Goal: Task Accomplishment & Management: Manage account settings

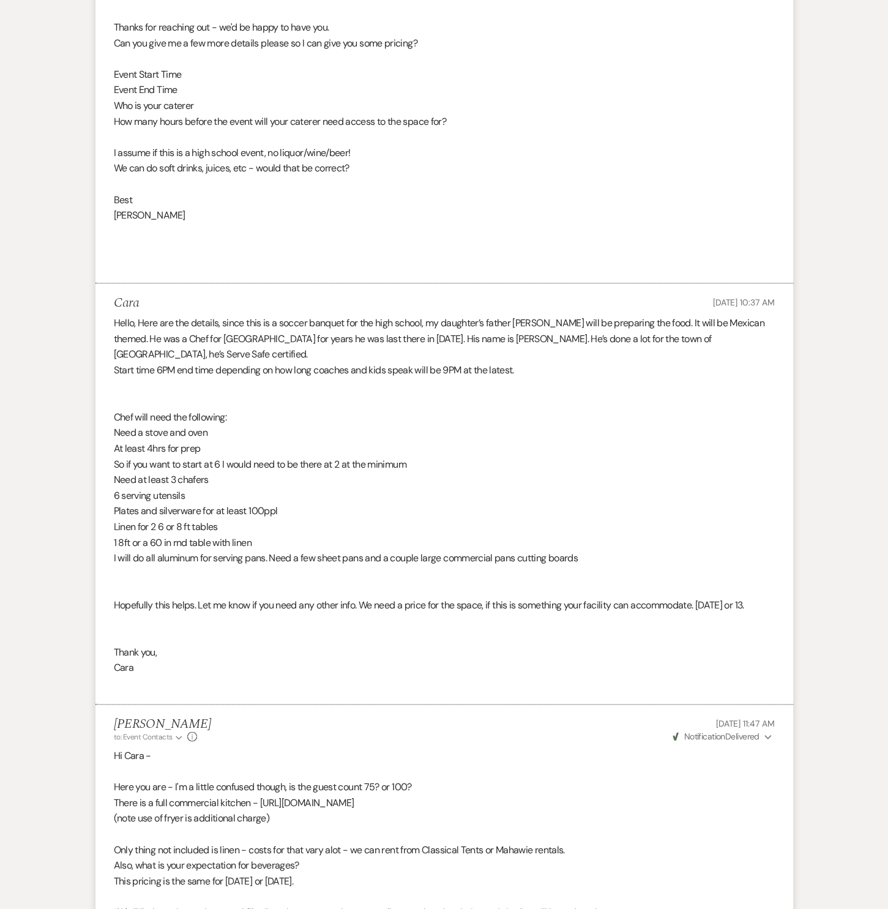
scroll to position [153, 0]
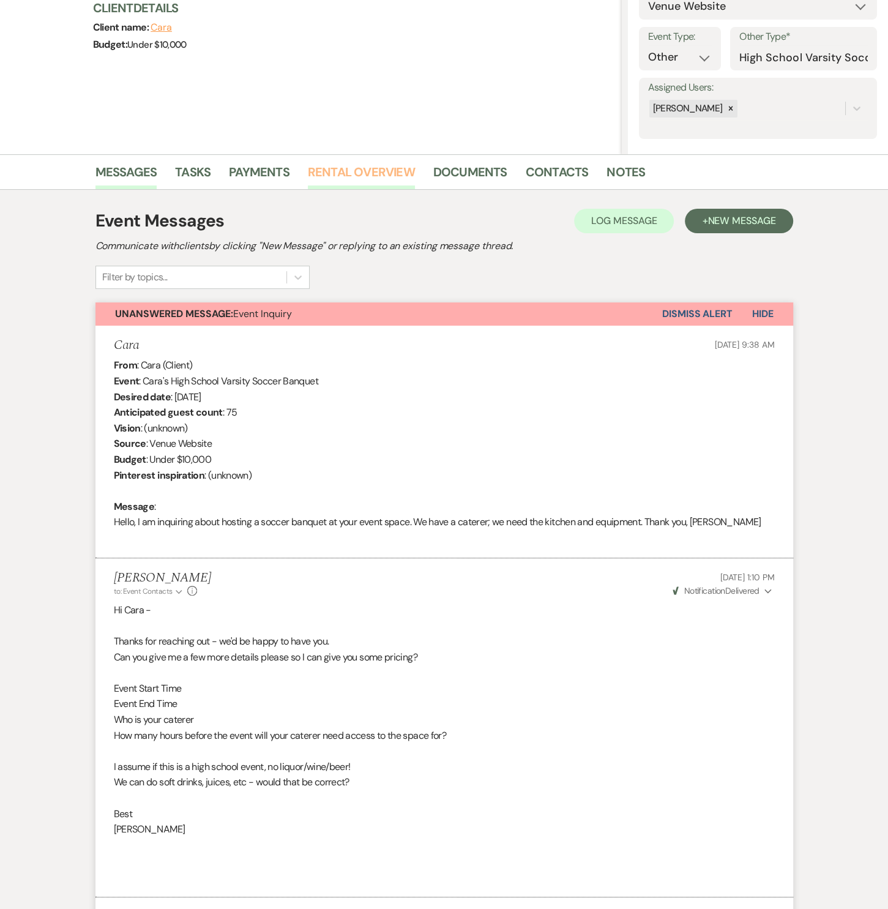
click at [386, 176] on link "Rental Overview" at bounding box center [361, 175] width 107 height 27
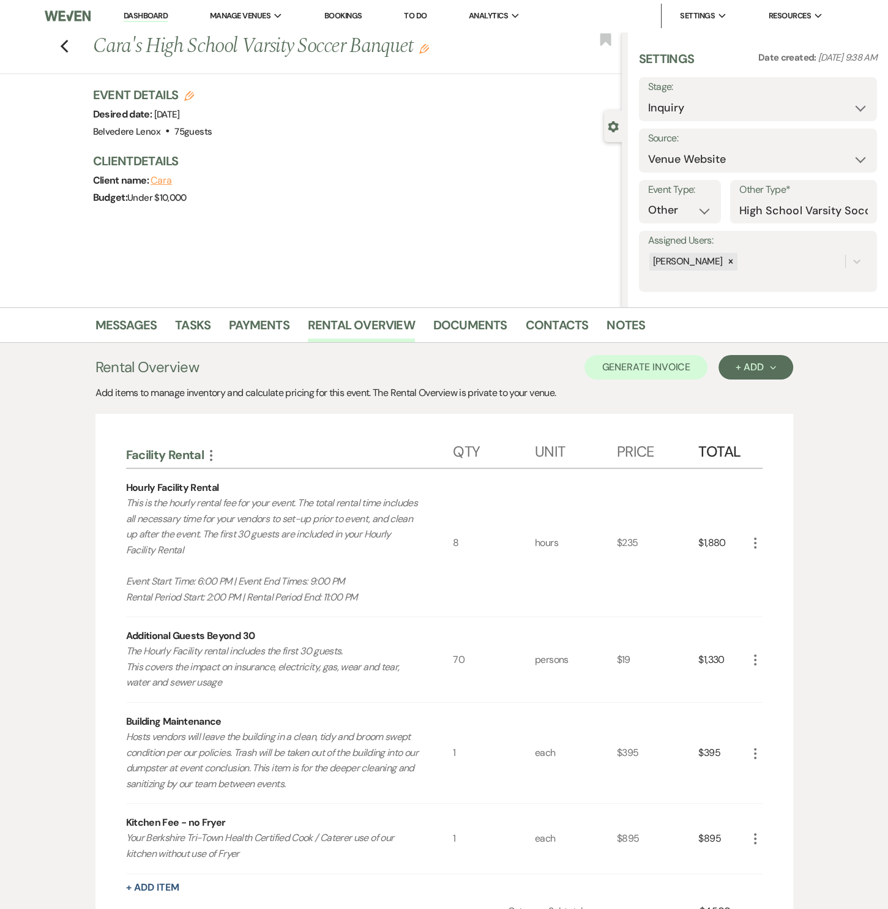
click at [754, 661] on icon "More" at bounding box center [755, 660] width 15 height 15
click at [771, 676] on button "Pencil Edit" at bounding box center [780, 684] width 64 height 20
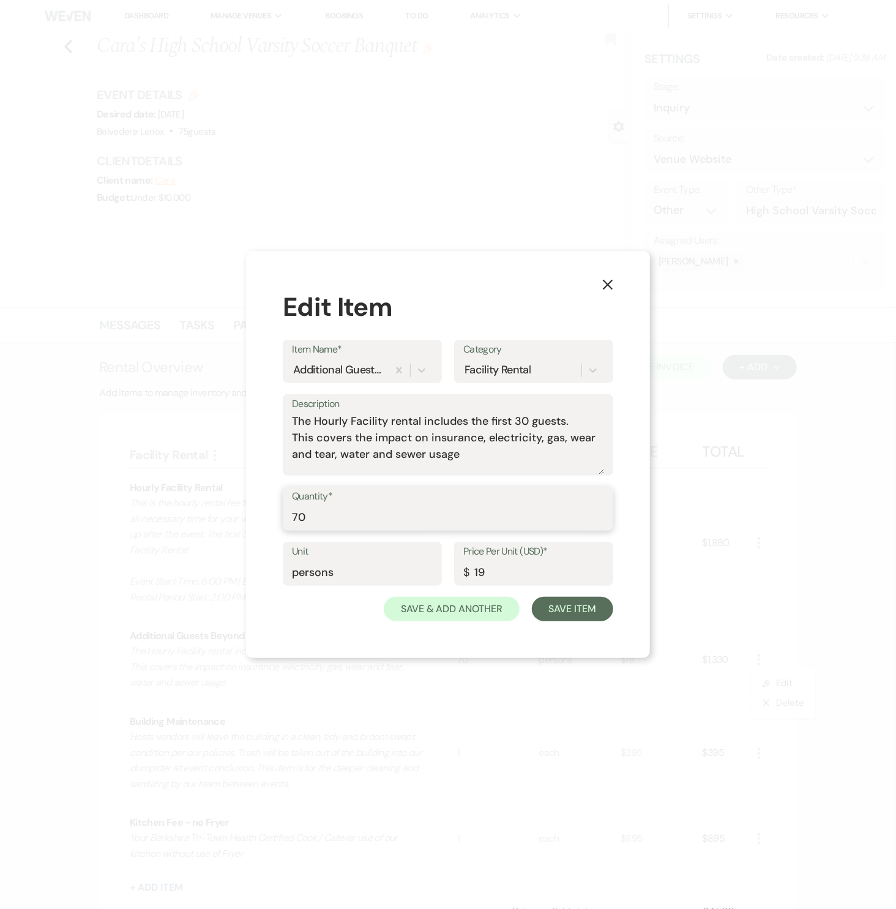
click at [335, 515] on input "70" at bounding box center [448, 518] width 312 height 24
type input "45"
click at [594, 604] on button "Save Item" at bounding box center [572, 609] width 81 height 24
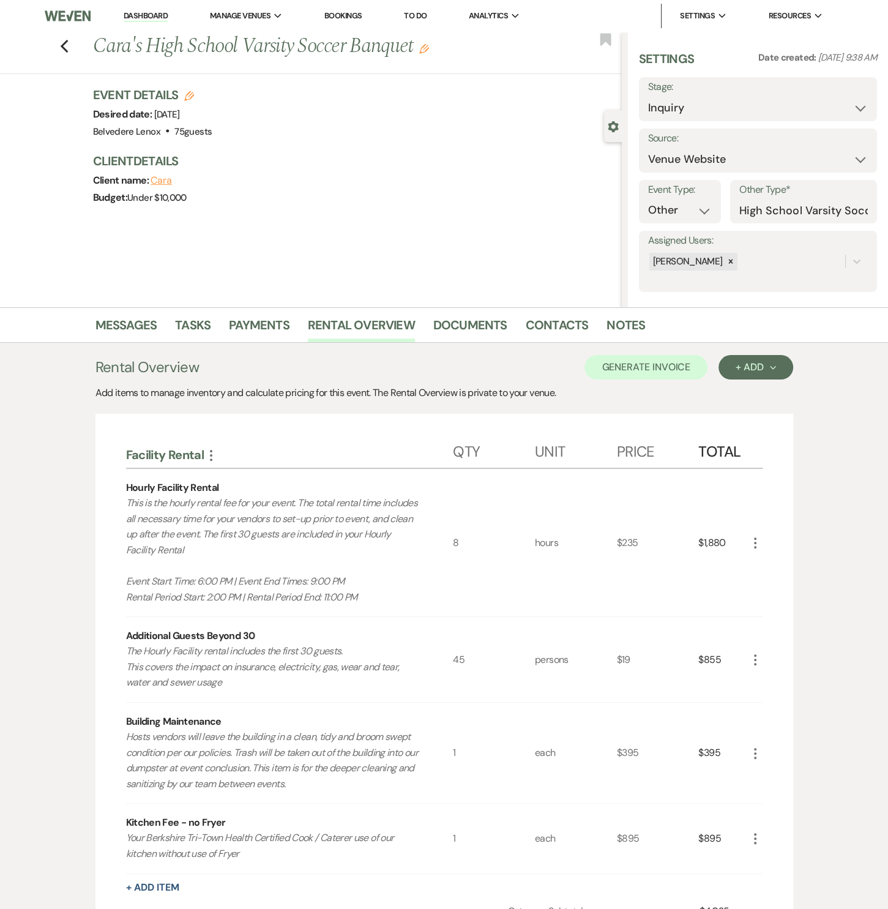
scroll to position [185, 0]
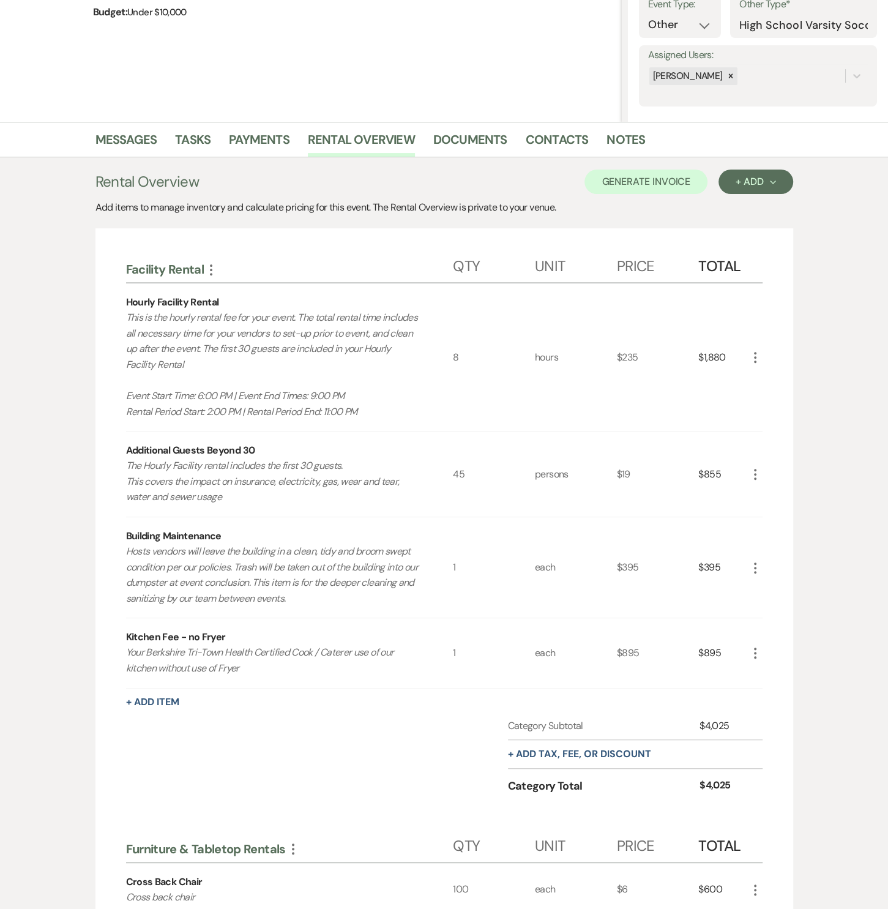
click at [750, 471] on icon "More" at bounding box center [755, 474] width 15 height 15
click at [771, 493] on button "Pencil Edit" at bounding box center [780, 499] width 64 height 20
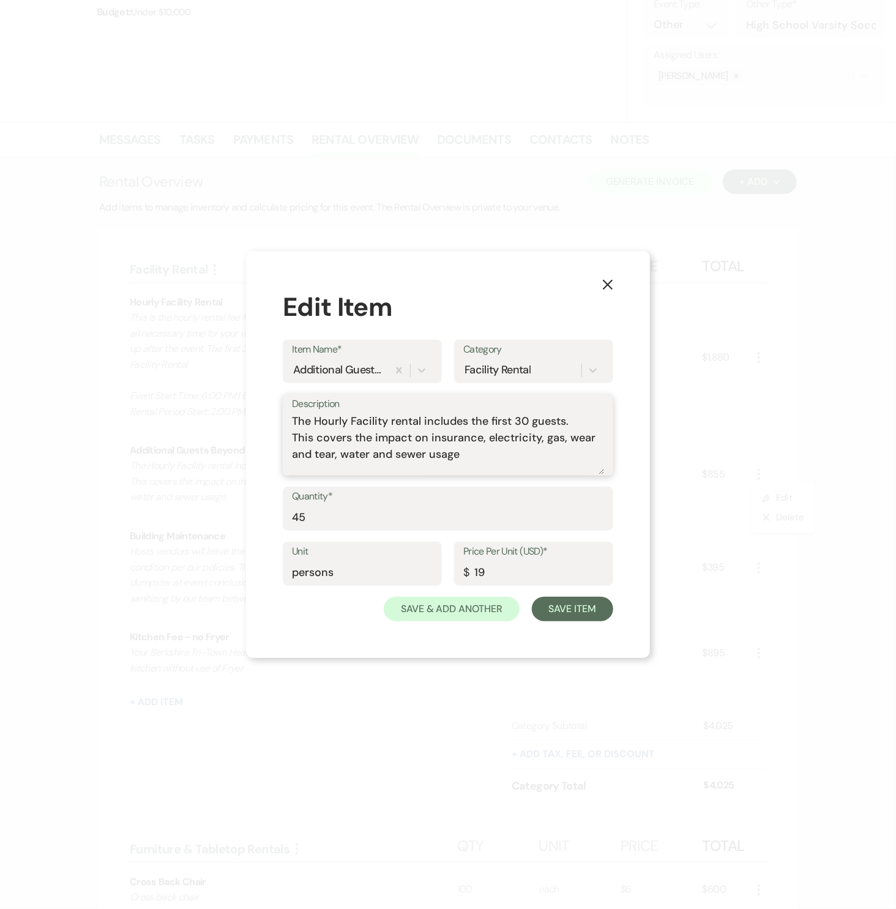
click at [476, 456] on textarea "The Hourly Facility rental includes the first 30 guests. This covers the impact…" at bounding box center [448, 443] width 312 height 61
type textarea "The Hourly Facility rental includes the first 30 guests. This covers the impact…"
click at [598, 620] on button "Save Item" at bounding box center [572, 609] width 81 height 24
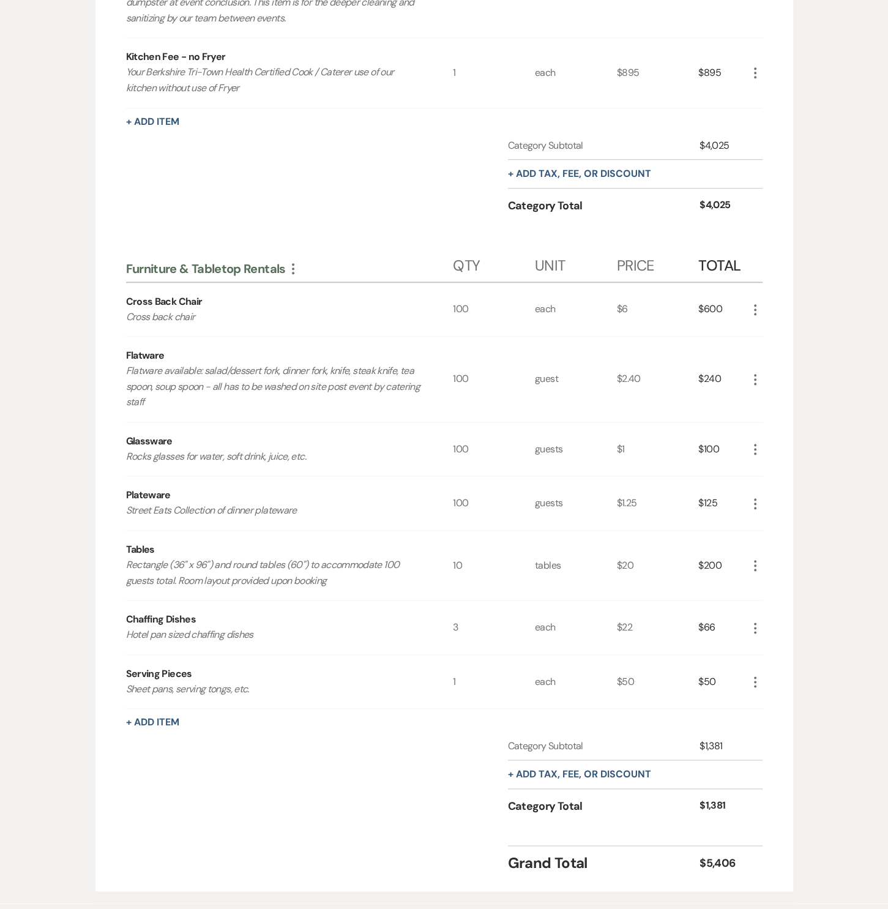
scroll to position [836, 0]
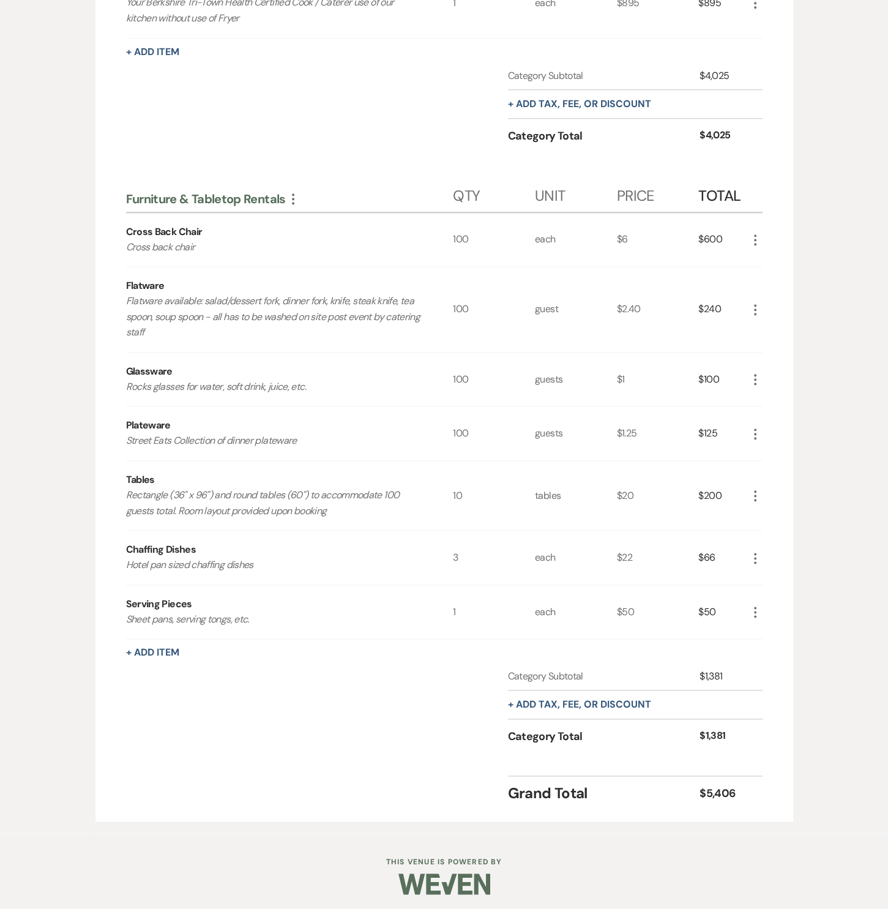
click at [752, 234] on icon "More" at bounding box center [755, 240] width 15 height 15
click at [765, 260] on icon "Pencil" at bounding box center [765, 264] width 7 height 9
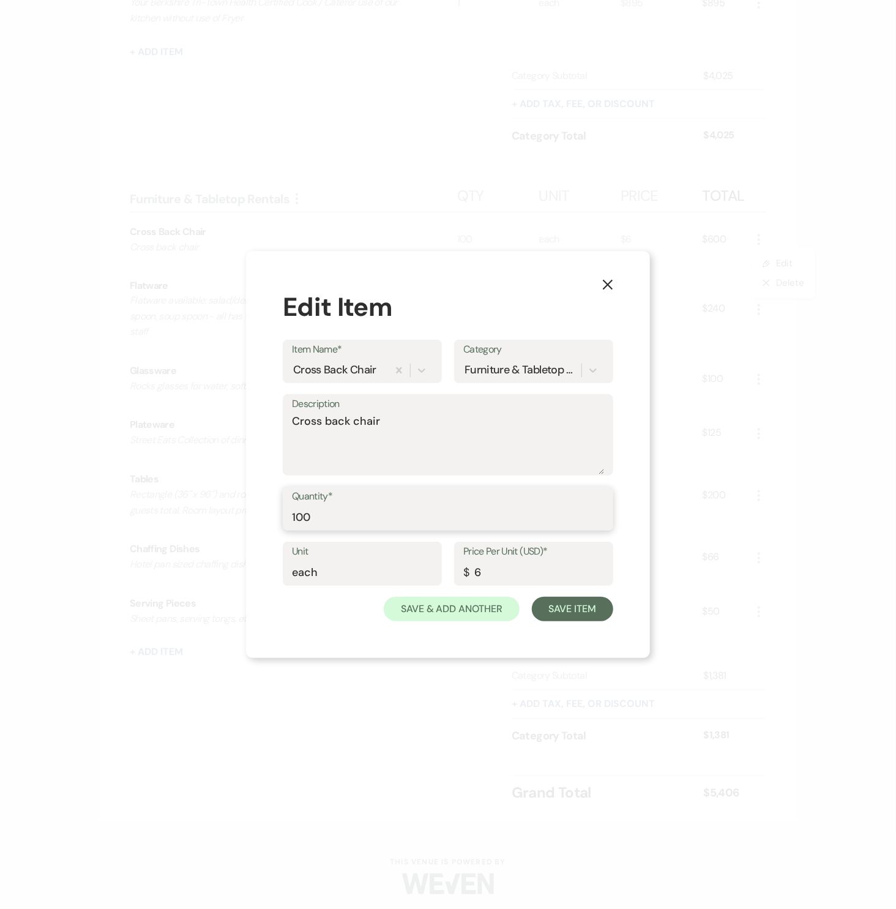
click at [341, 510] on input "100" at bounding box center [448, 518] width 312 height 24
drag, startPoint x: 285, startPoint y: 518, endPoint x: 271, endPoint y: 518, distance: 13.5
click at [271, 518] on div "X Edit Item Item Name* Cross Back Chair Category Furniture & Tabletop Rentals D…" at bounding box center [448, 454] width 404 height 407
type input "75"
click at [563, 607] on button "Save Item" at bounding box center [572, 609] width 81 height 24
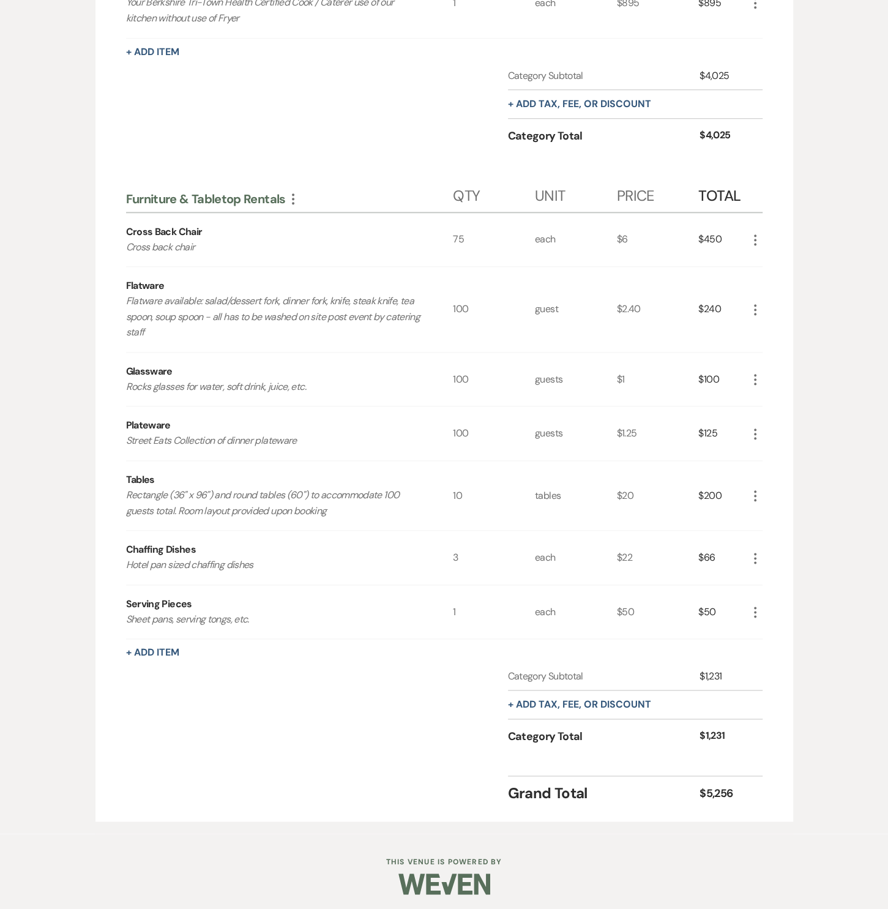
click at [753, 309] on icon "More" at bounding box center [755, 309] width 15 height 15
click at [763, 331] on icon "Pencil" at bounding box center [765, 333] width 7 height 9
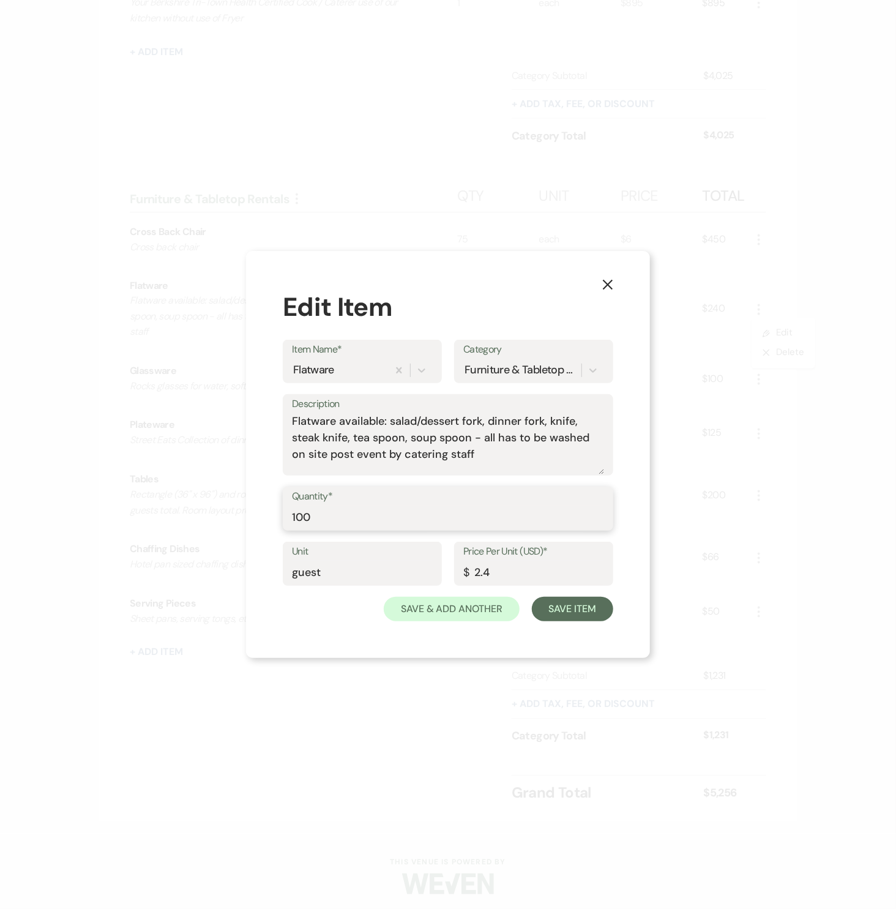
click at [358, 521] on input "100" at bounding box center [448, 518] width 312 height 24
drag, startPoint x: 323, startPoint y: 518, endPoint x: 252, endPoint y: 515, distance: 71.1
click at [252, 515] on div "X Edit Item Item Name* Flatware Category Furniture & Tabletop Rentals Descripti…" at bounding box center [448, 454] width 404 height 407
type input "75"
click at [555, 611] on button "Save Item" at bounding box center [572, 609] width 81 height 24
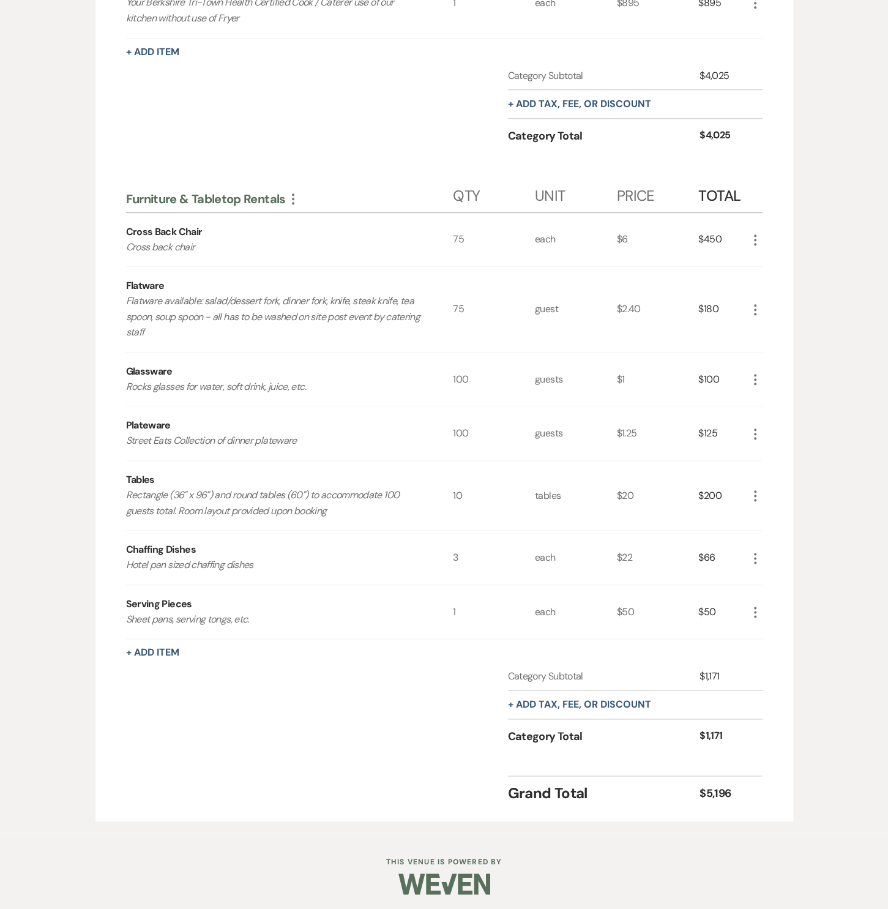
click at [755, 378] on icon "More" at bounding box center [755, 379] width 15 height 15
click at [763, 405] on icon "Pencil" at bounding box center [765, 403] width 7 height 9
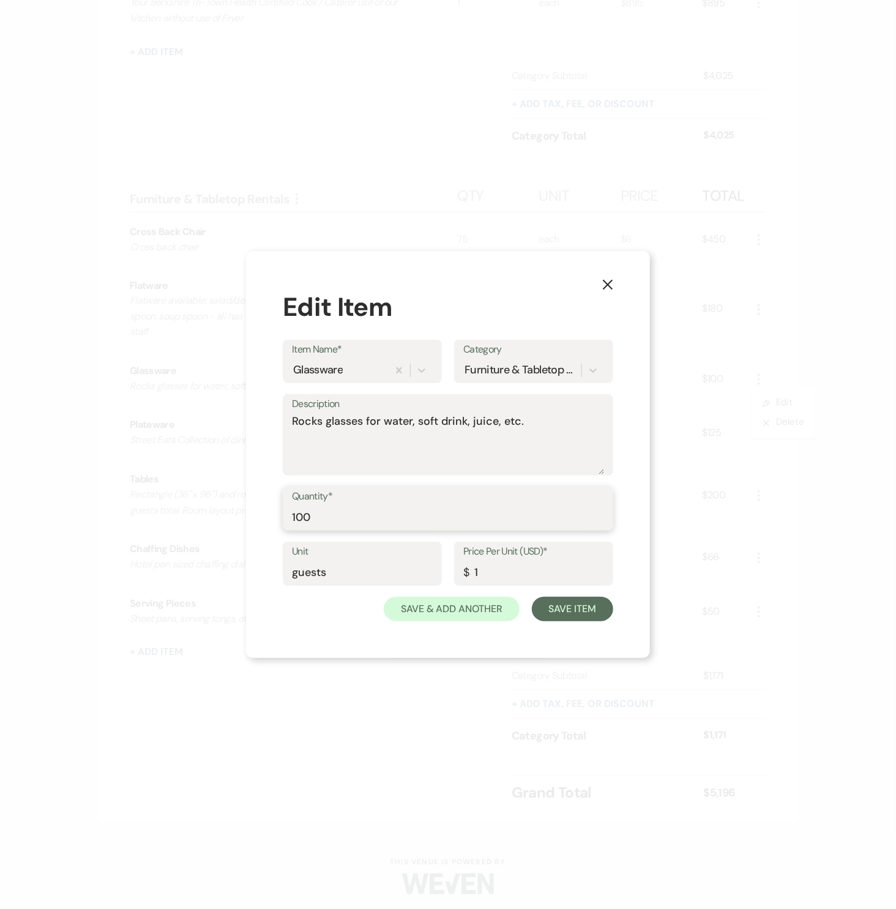
click at [376, 516] on input "100" at bounding box center [448, 518] width 312 height 24
drag, startPoint x: 356, startPoint y: 520, endPoint x: 222, endPoint y: 520, distance: 134.1
click at [222, 520] on div "X Edit Item Item Name* Glassware Category Furniture & Tabletop Rentals Descript…" at bounding box center [448, 454] width 896 height 909
type input "75"
click at [562, 620] on button "Save Item" at bounding box center [572, 609] width 81 height 24
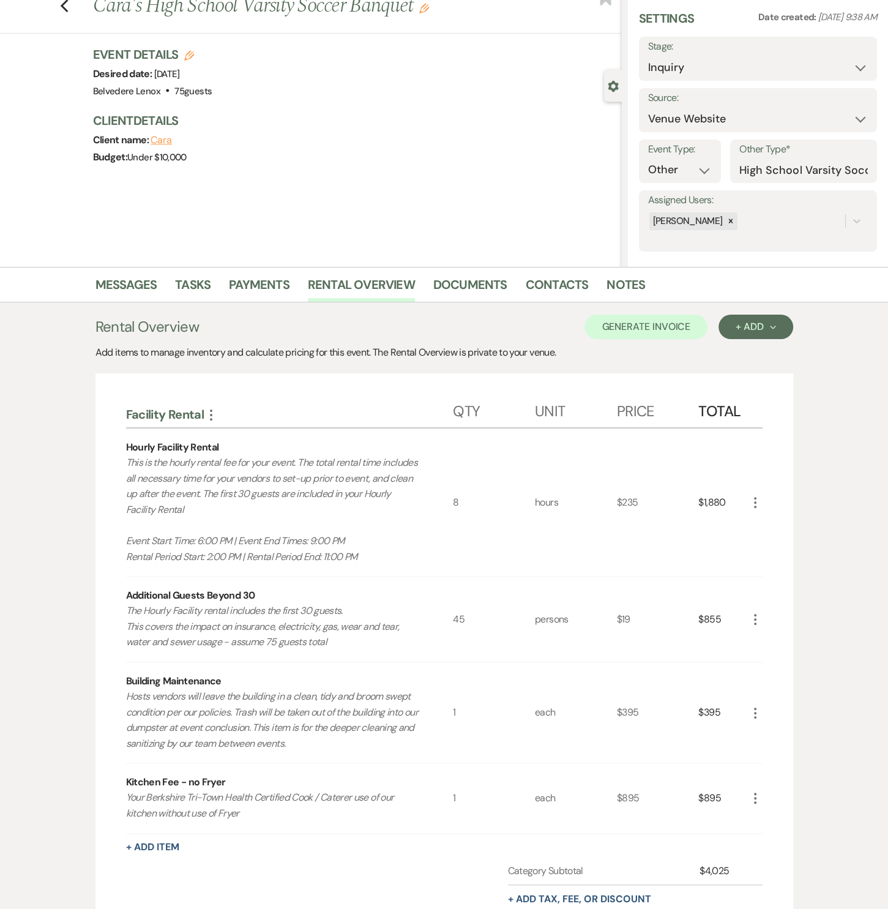
scroll to position [0, 0]
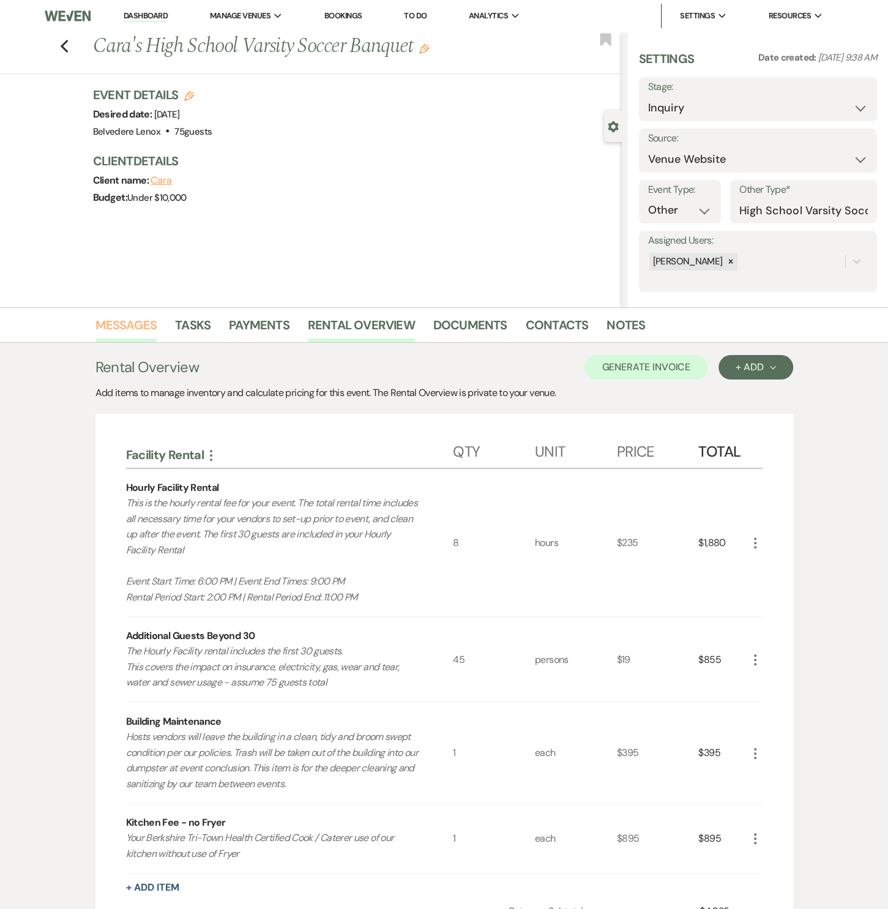
click at [153, 323] on link "Messages" at bounding box center [127, 328] width 62 height 27
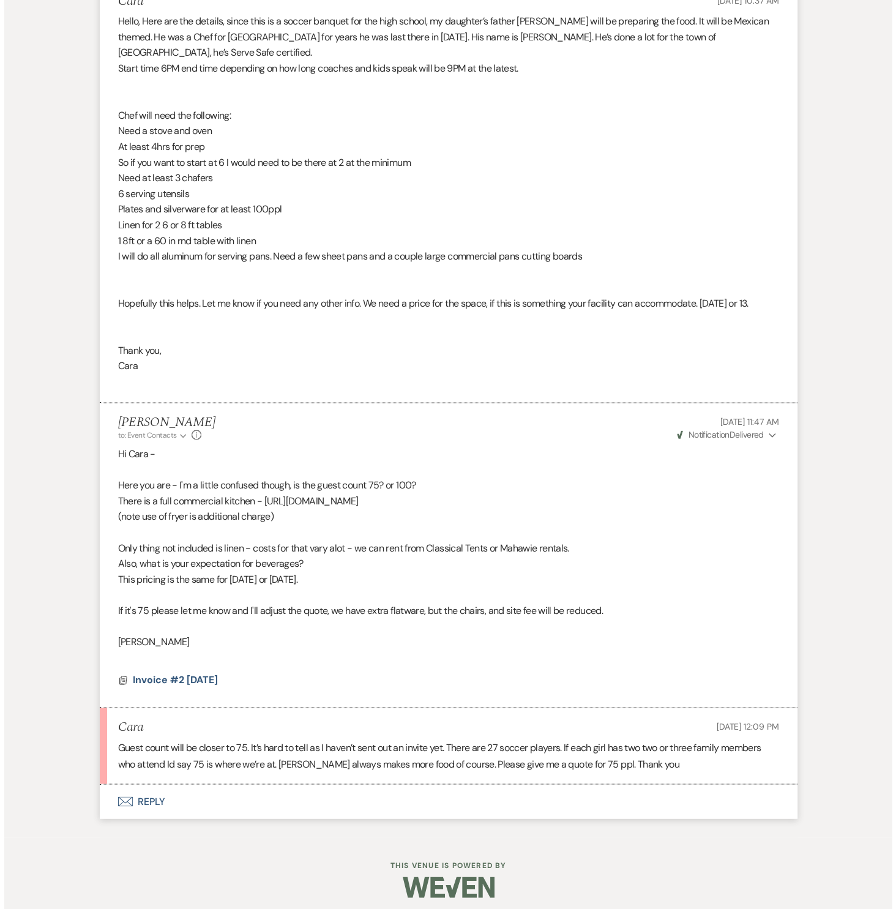
scroll to position [1089, 0]
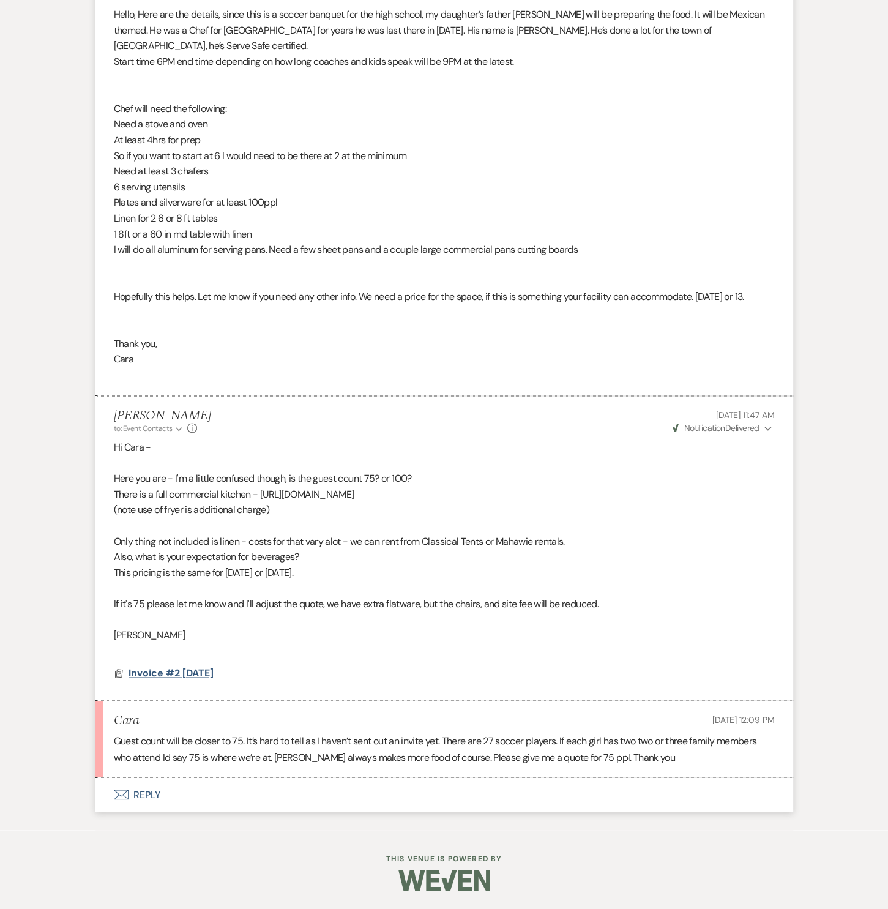
click at [202, 673] on span "Invoice #2 [DATE]" at bounding box center [171, 673] width 85 height 13
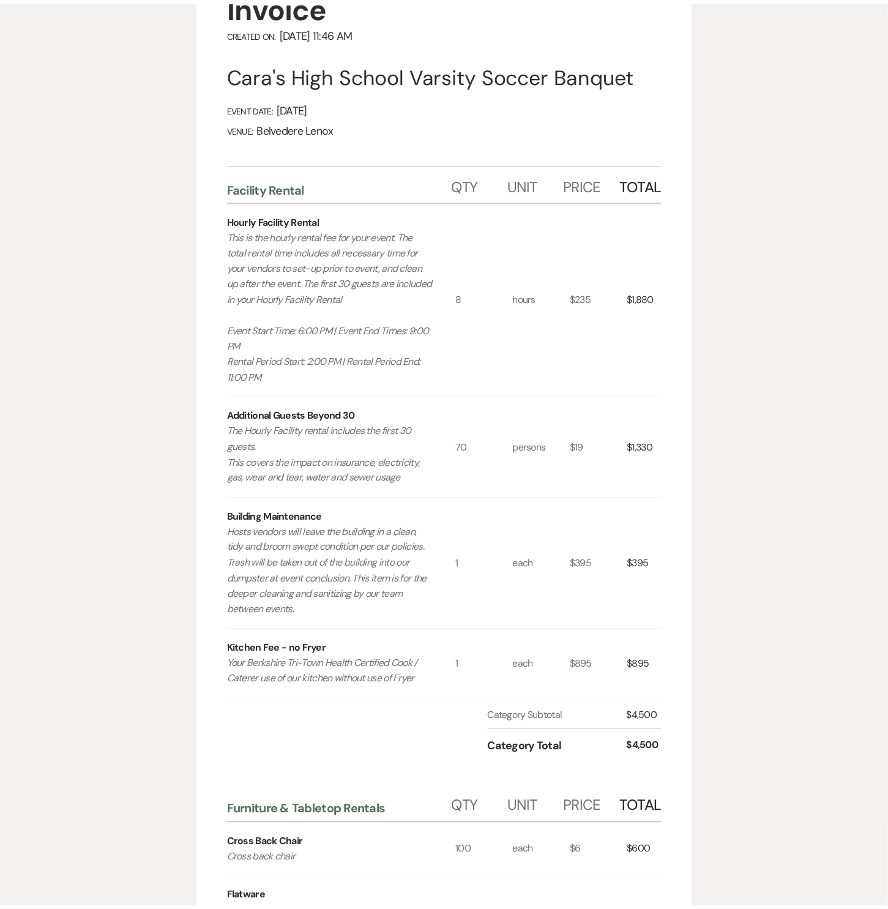
scroll to position [0, 0]
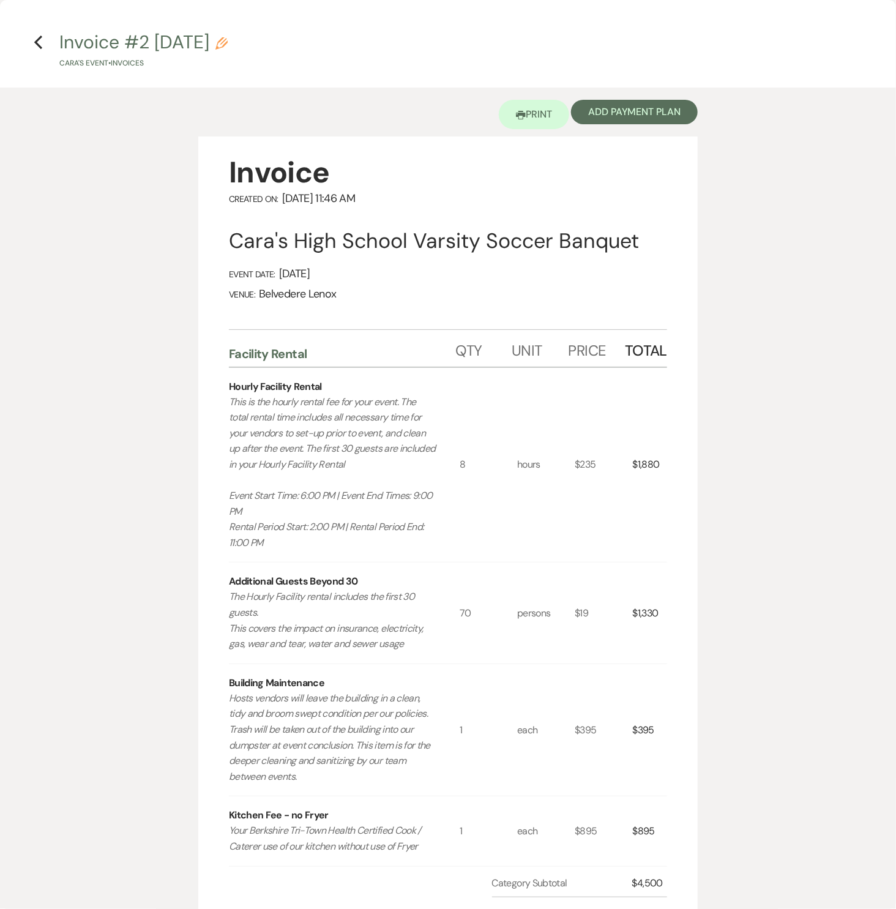
click at [37, 50] on h4 "Previous Invoice #2 10-13-2025 Pencil Cara's Event • Invoices" at bounding box center [448, 49] width 882 height 40
click at [39, 48] on icon "Previous" at bounding box center [38, 42] width 9 height 15
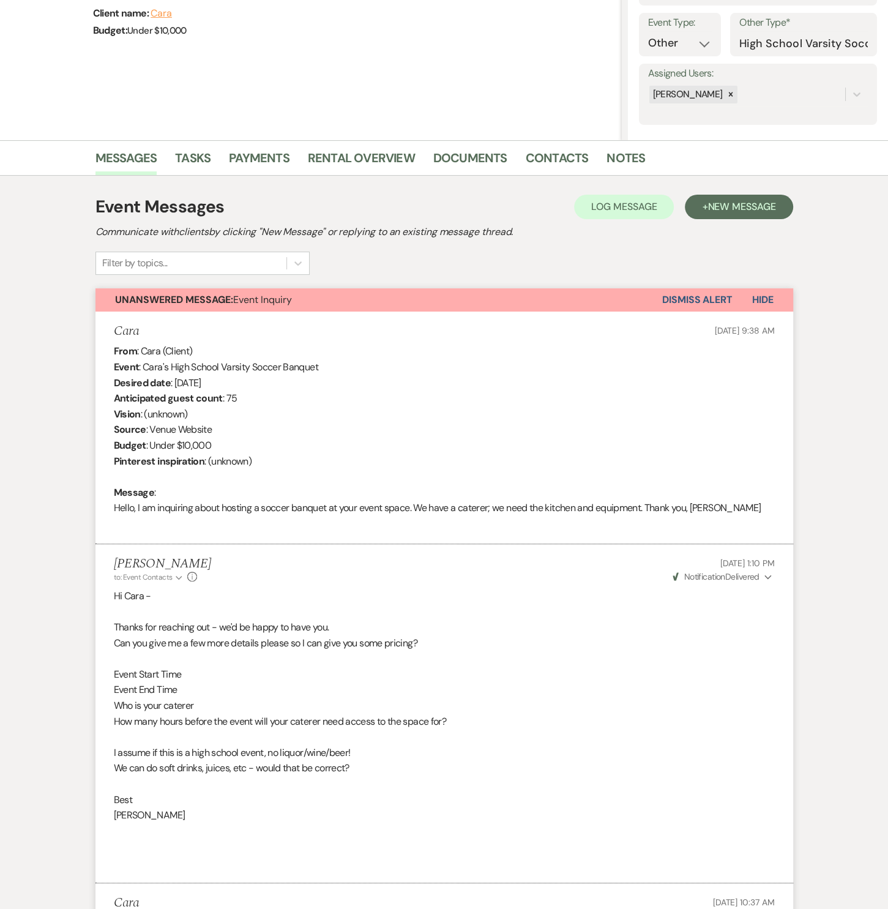
scroll to position [162, 0]
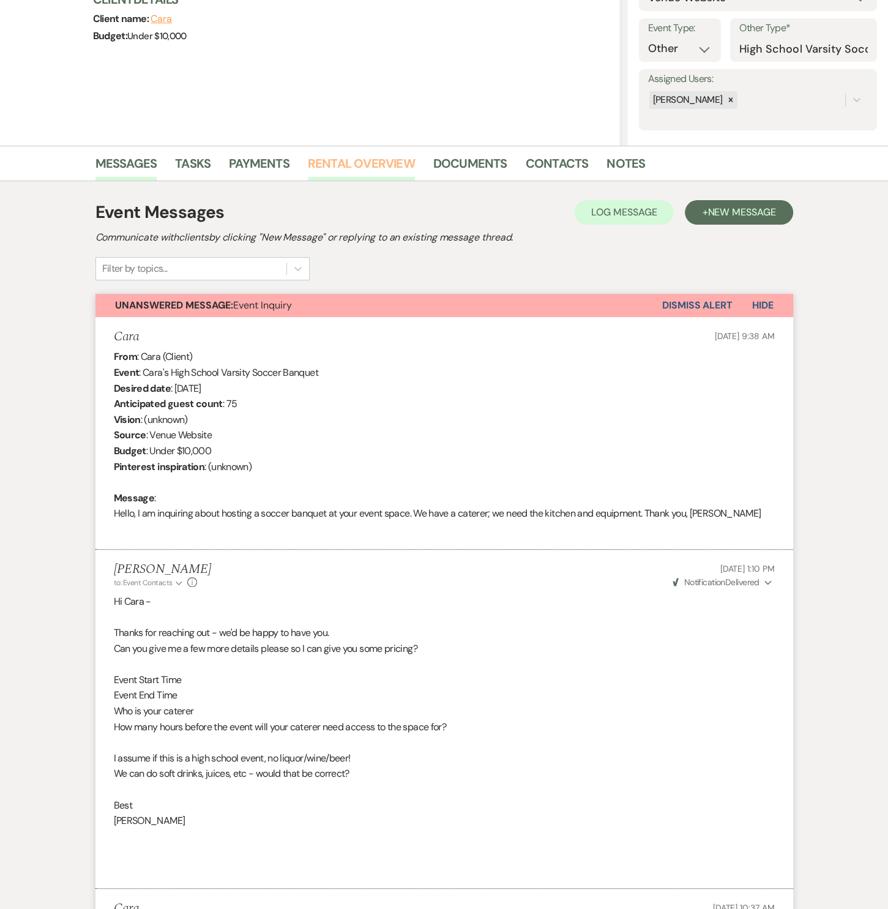
click at [356, 160] on link "Rental Overview" at bounding box center [361, 167] width 107 height 27
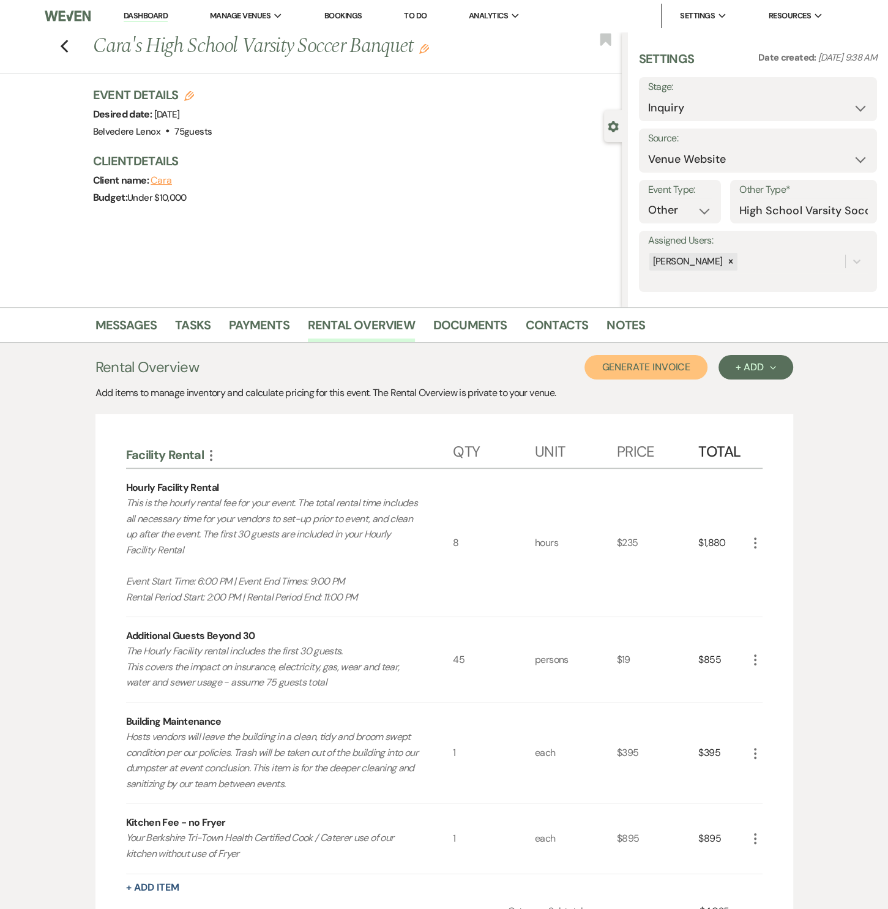
click at [689, 364] on button "Generate Invoice" at bounding box center [646, 367] width 123 height 24
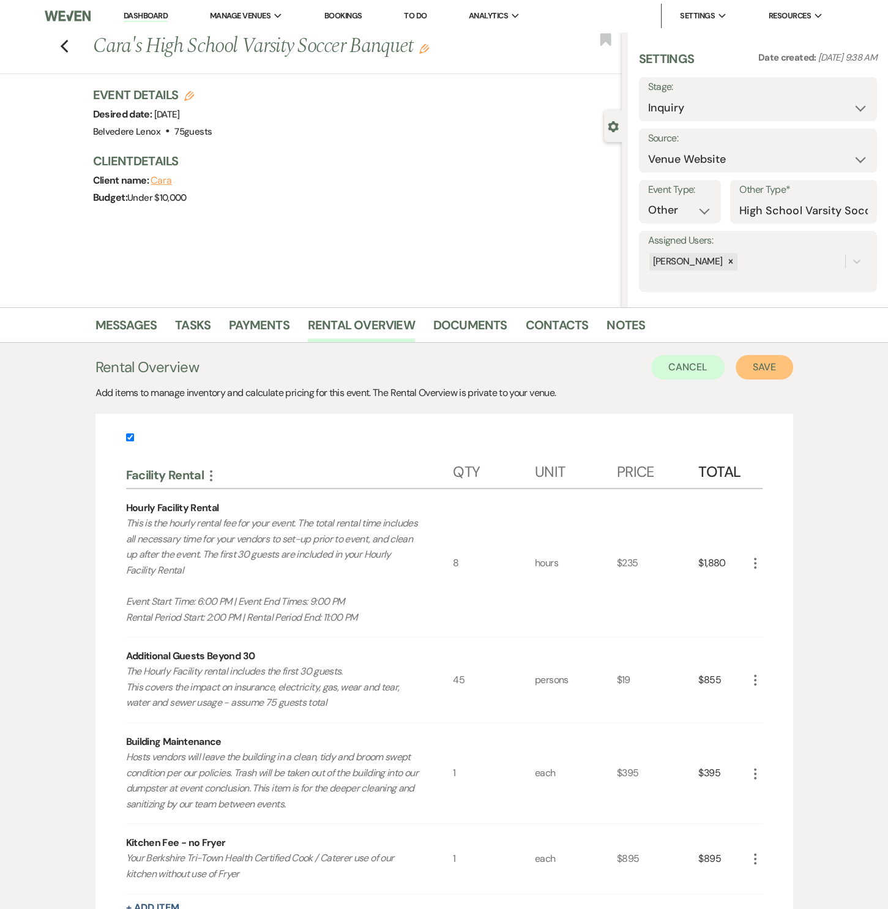
click at [766, 367] on button "Save" at bounding box center [765, 367] width 58 height 24
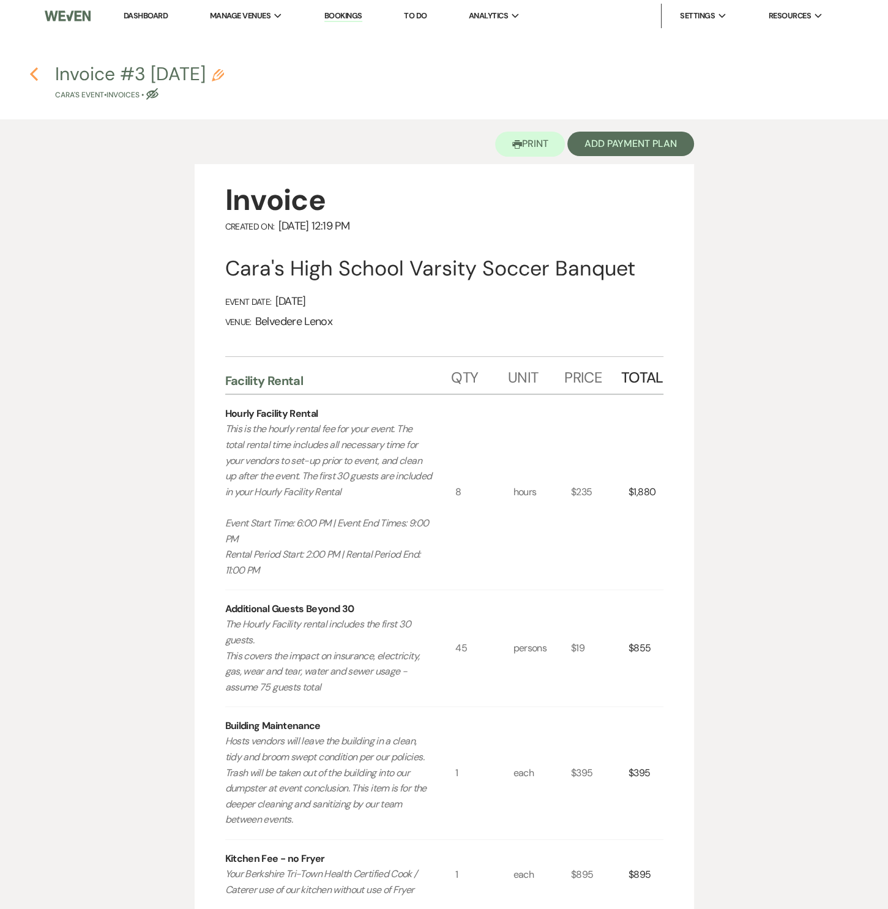
click at [36, 77] on icon "Previous" at bounding box center [33, 74] width 9 height 15
click at [149, 16] on link "Dashboard" at bounding box center [146, 15] width 44 height 10
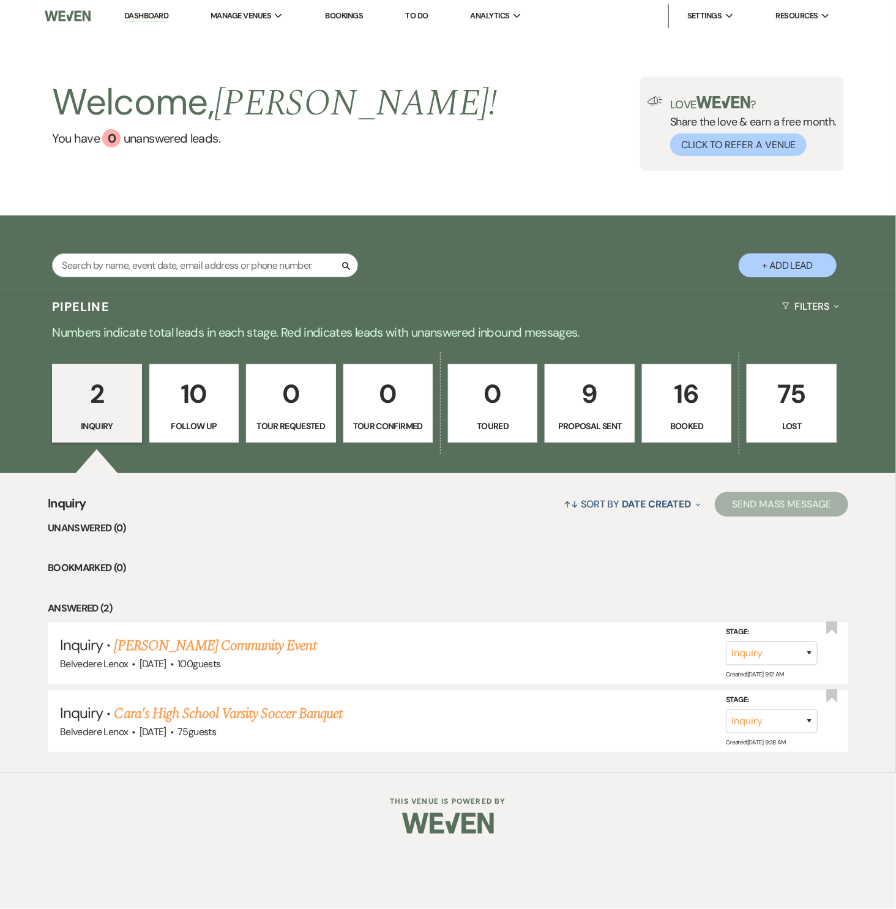
click at [698, 407] on p "16" at bounding box center [686, 393] width 73 height 41
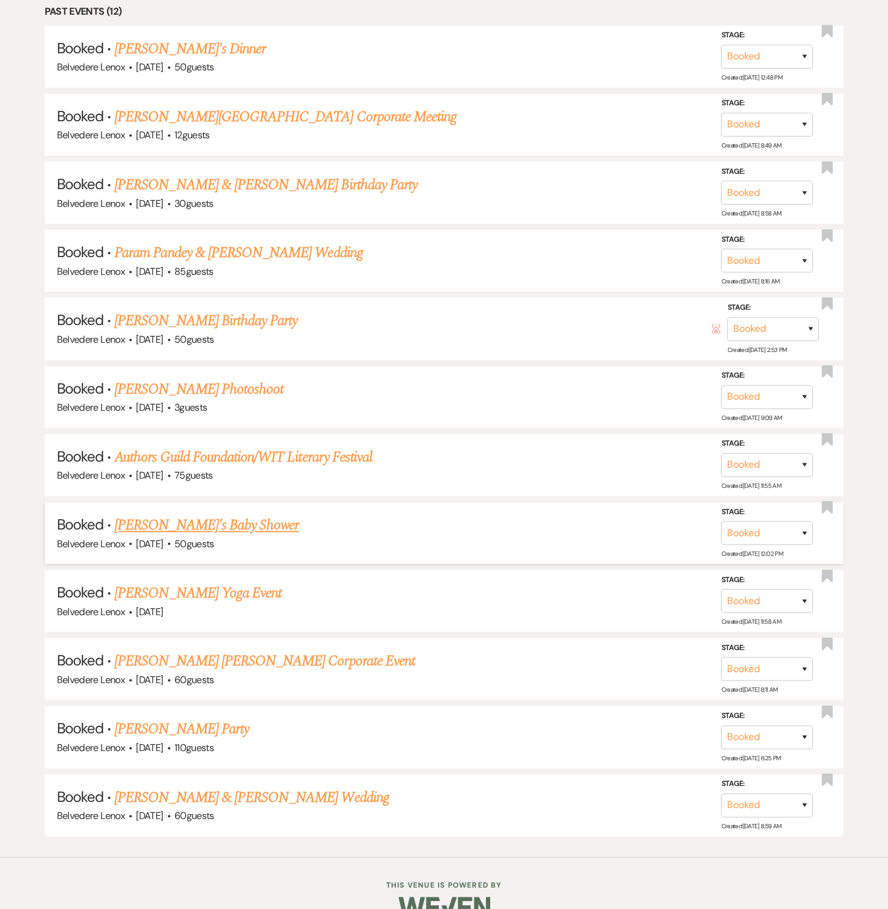
scroll to position [922, 0]
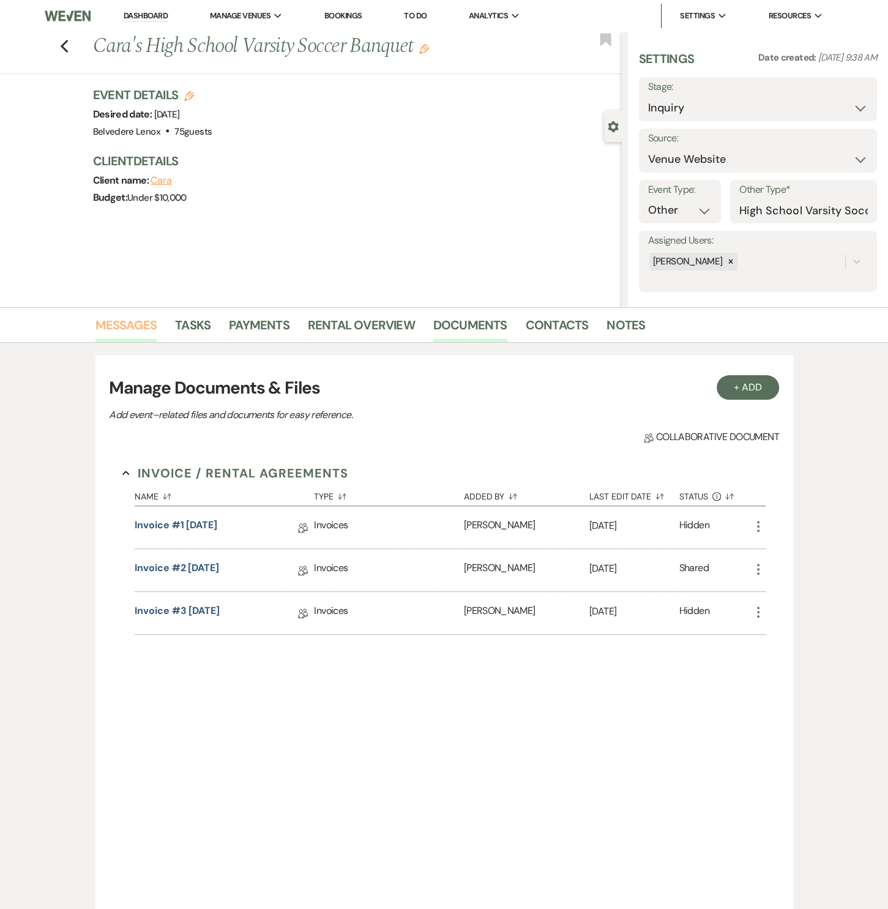
click at [129, 326] on link "Messages" at bounding box center [127, 328] width 62 height 27
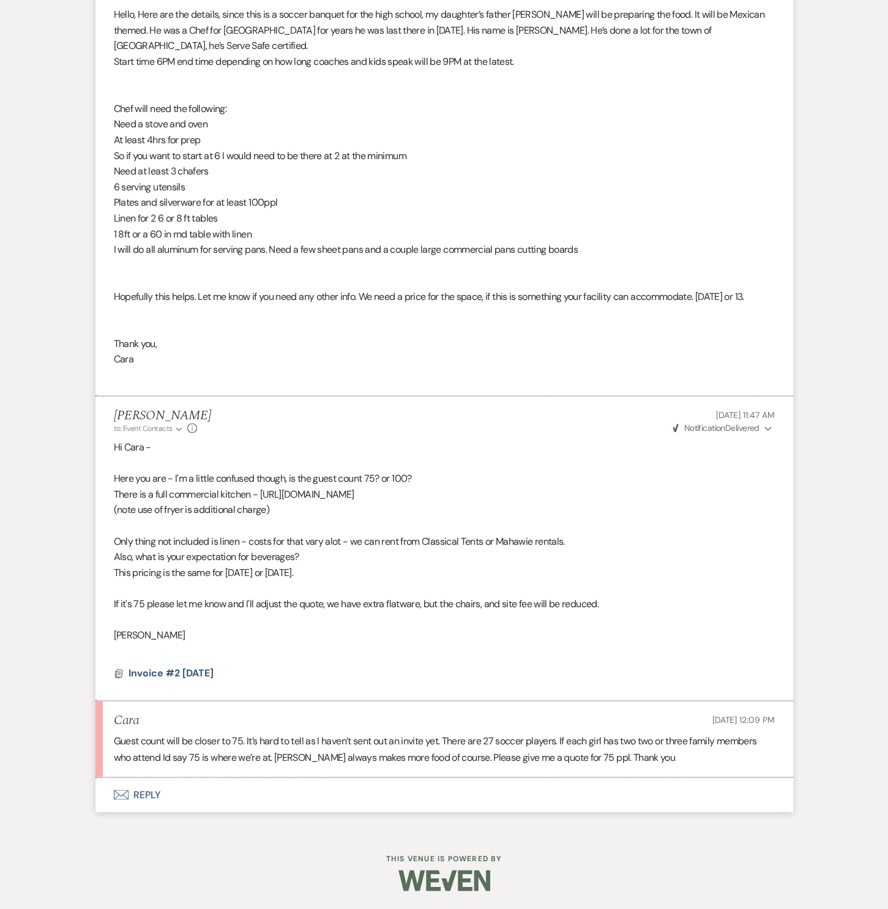
click at [159, 784] on button "Envelope Reply" at bounding box center [445, 795] width 698 height 34
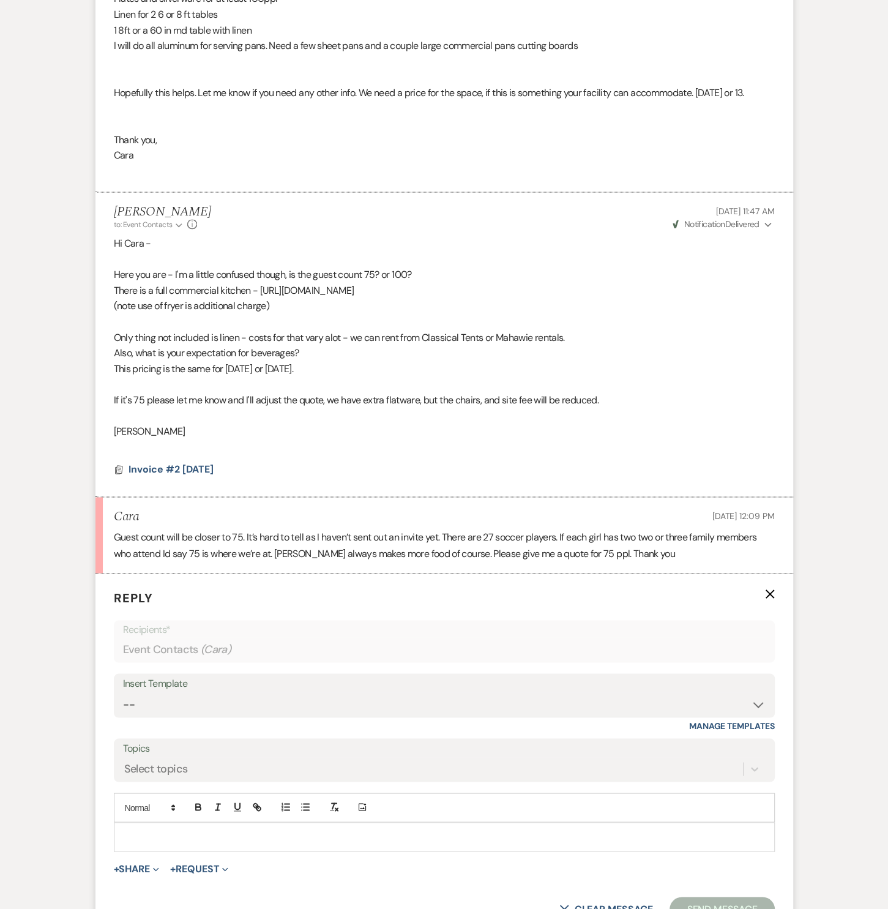
scroll to position [1324, 0]
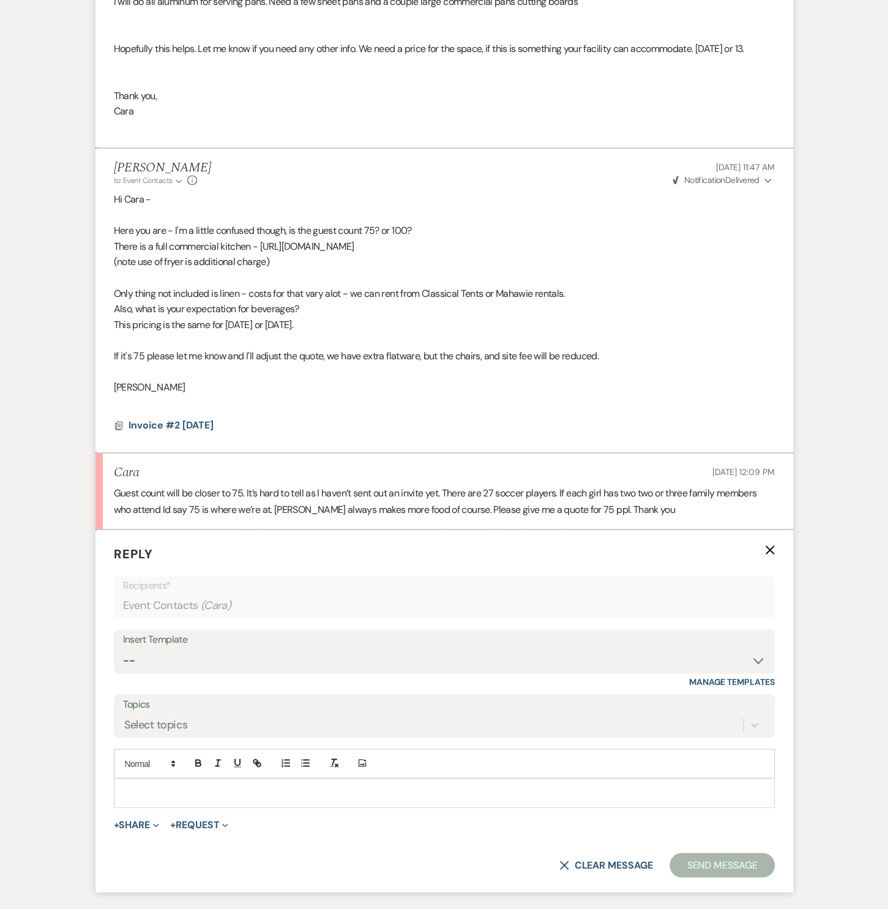
click at [158, 800] on p at bounding box center [445, 792] width 642 height 13
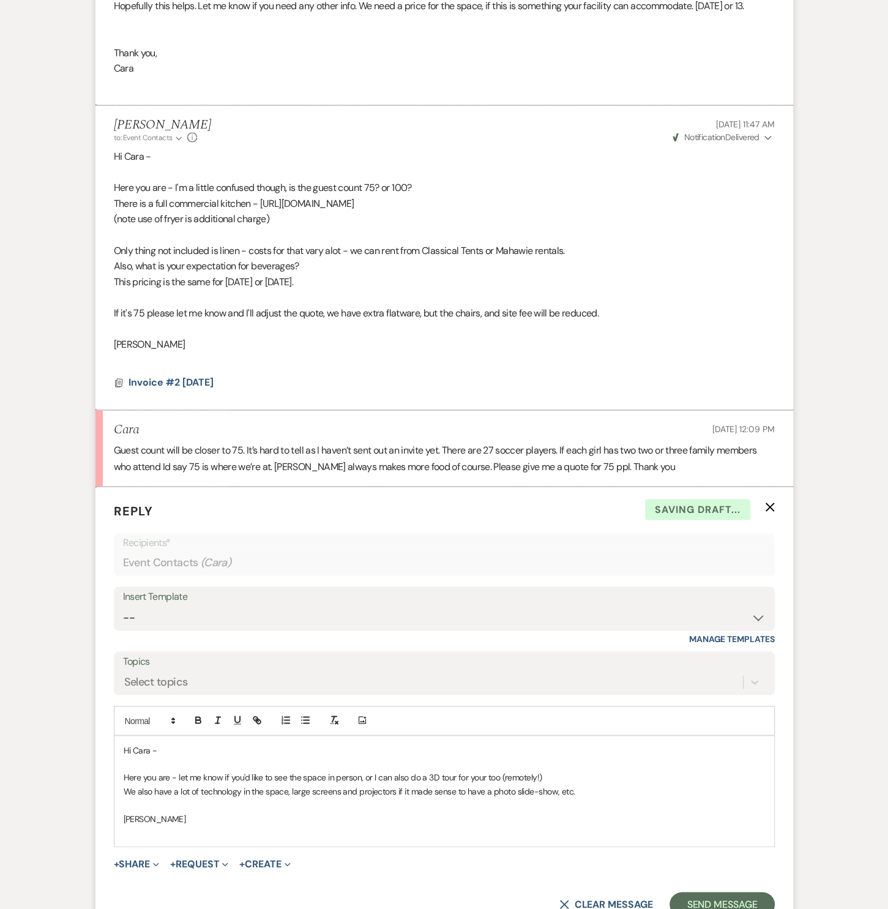
scroll to position [1514, 0]
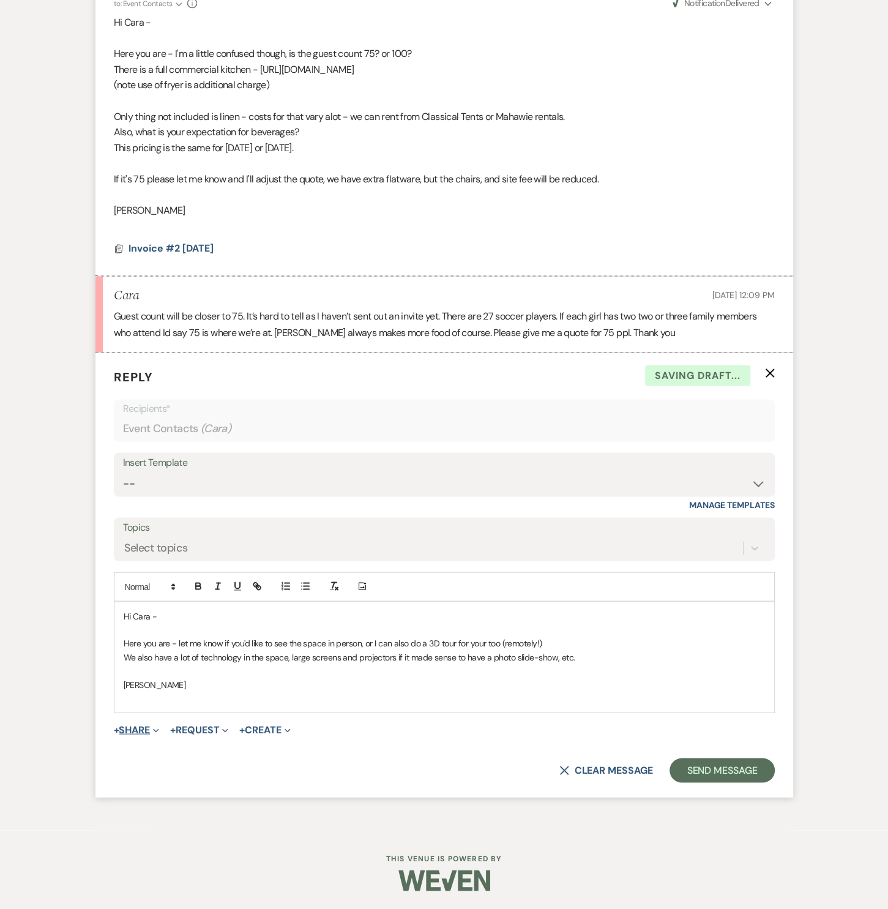
click at [150, 733] on button "+ Share Expand" at bounding box center [137, 730] width 46 height 10
click at [176, 755] on span "Doc Upload Documents" at bounding box center [164, 754] width 70 height 13
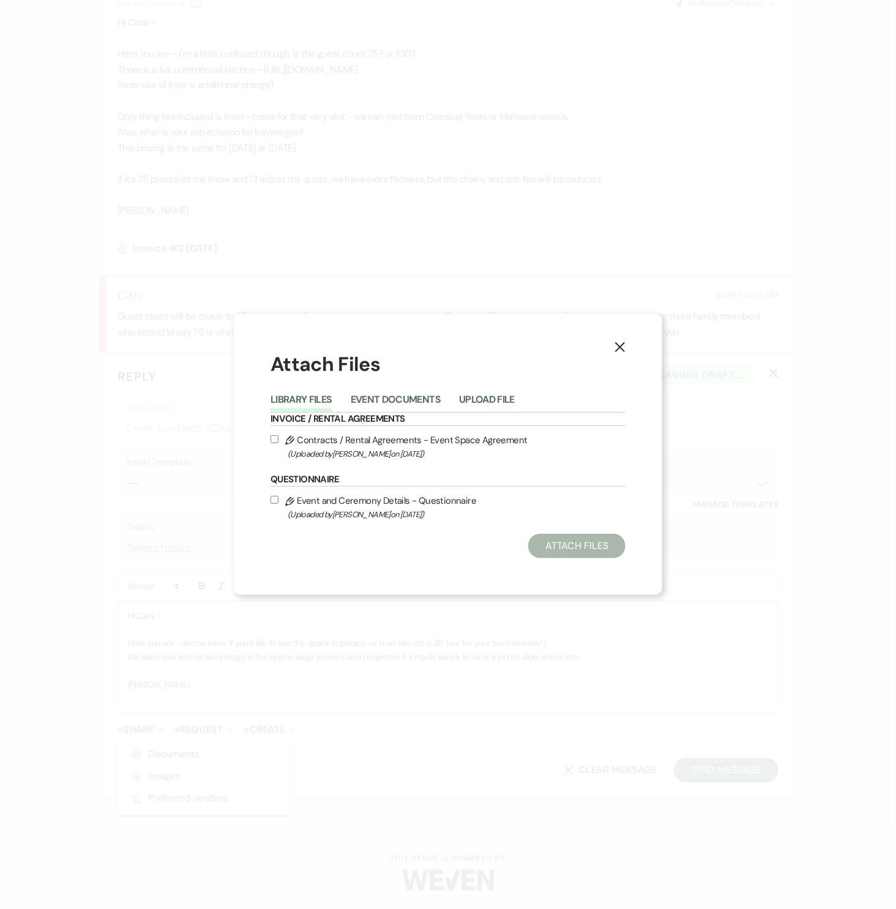
click at [421, 389] on div "Library Files Event Documents Upload File" at bounding box center [448, 400] width 355 height 26
click at [403, 400] on button "Event Documents" at bounding box center [396, 403] width 90 height 17
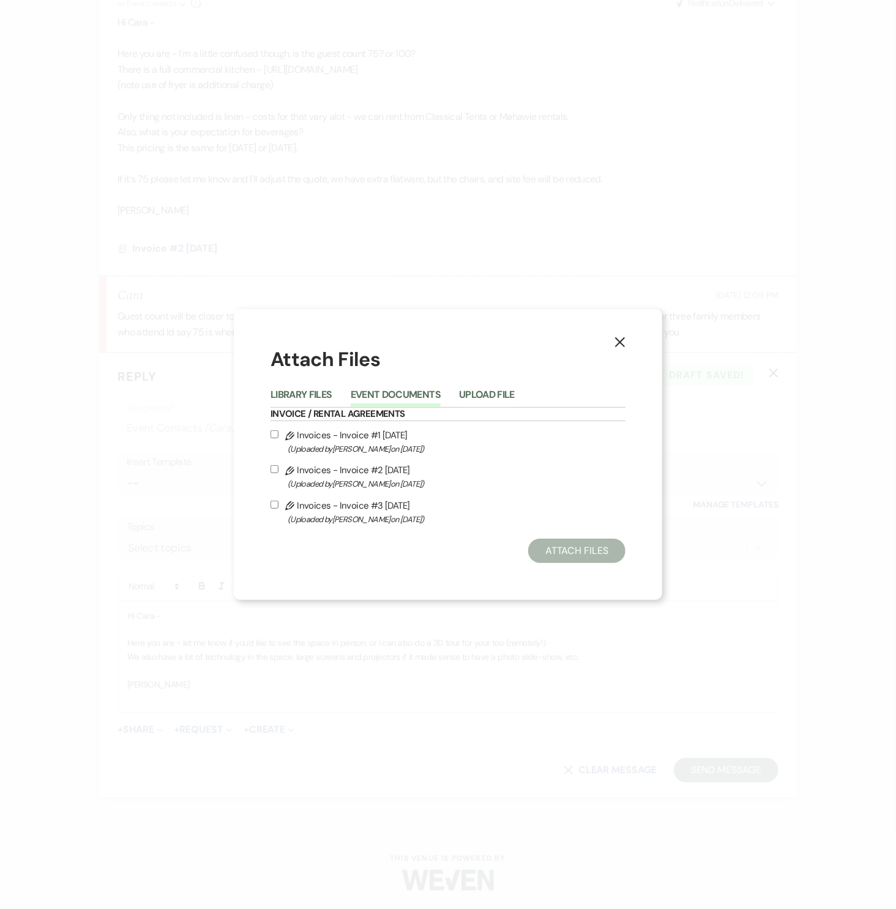
click at [329, 498] on label "Pencil Invoices - Invoice #3 10-13-2025 (Uploaded by Scott Shortt on Oct 13th, …" at bounding box center [448, 512] width 355 height 29
click at [279, 501] on input "Pencil Invoices - Invoice #3 10-13-2025 (Uploaded by Scott Shortt on Oct 13th, …" at bounding box center [275, 505] width 8 height 8
checkbox input "true"
click at [588, 549] on button "Attach Files" at bounding box center [576, 551] width 97 height 24
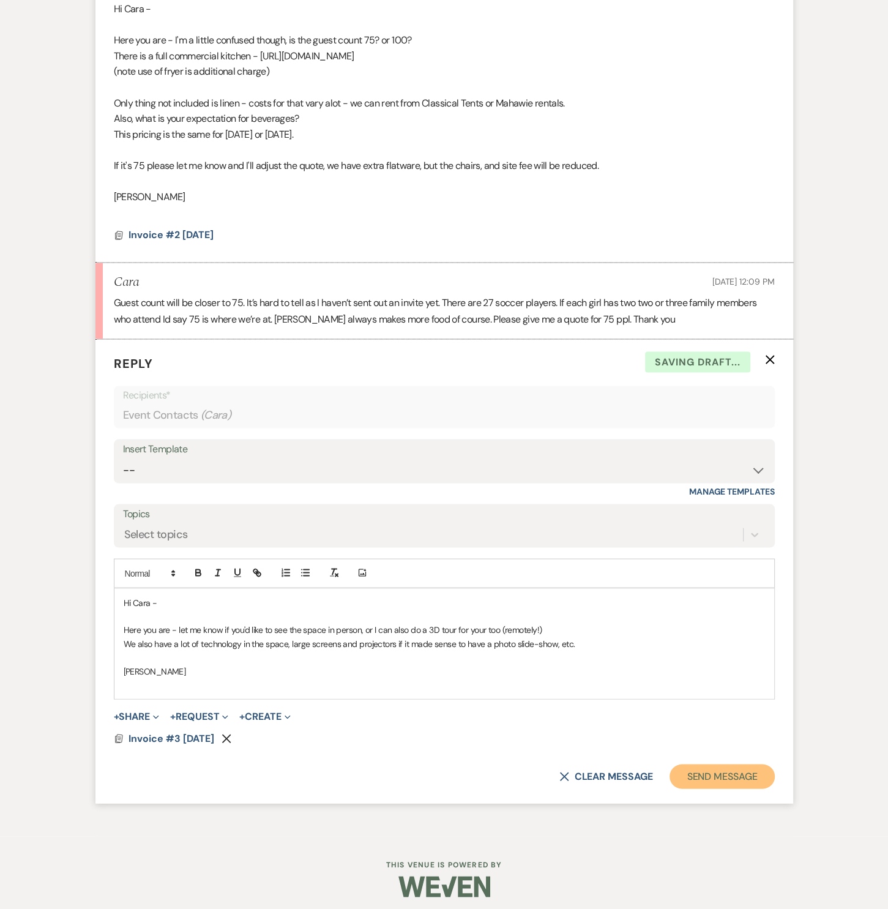
click at [704, 789] on button "Send Message" at bounding box center [722, 776] width 105 height 24
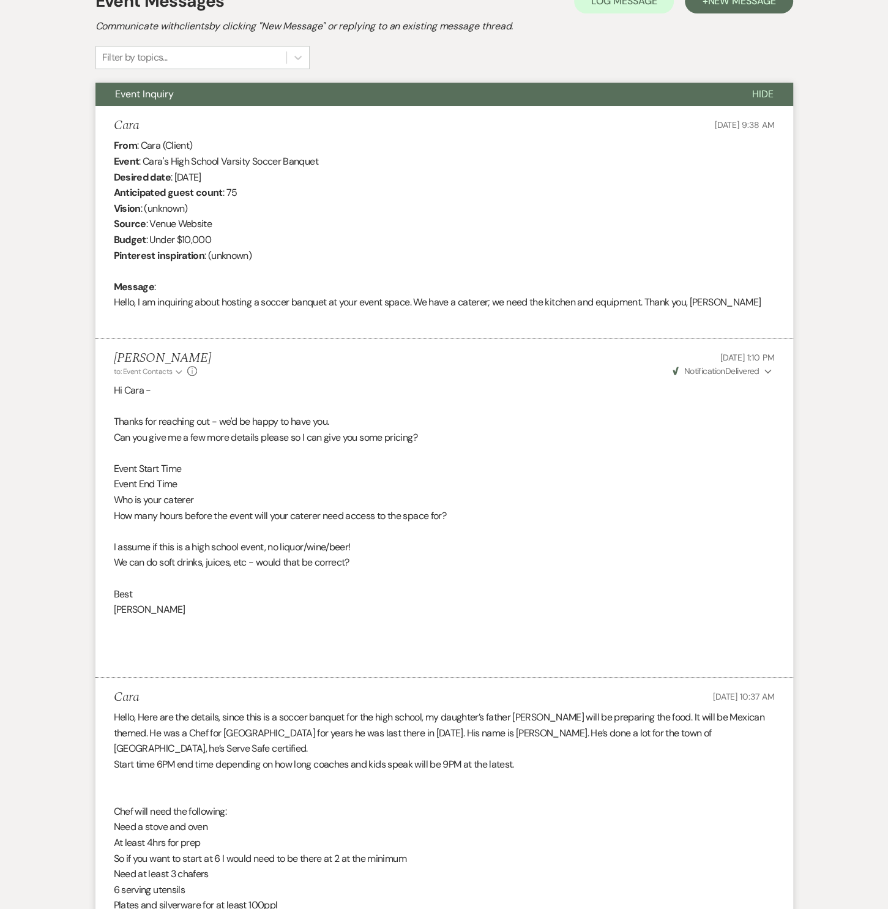
scroll to position [0, 0]
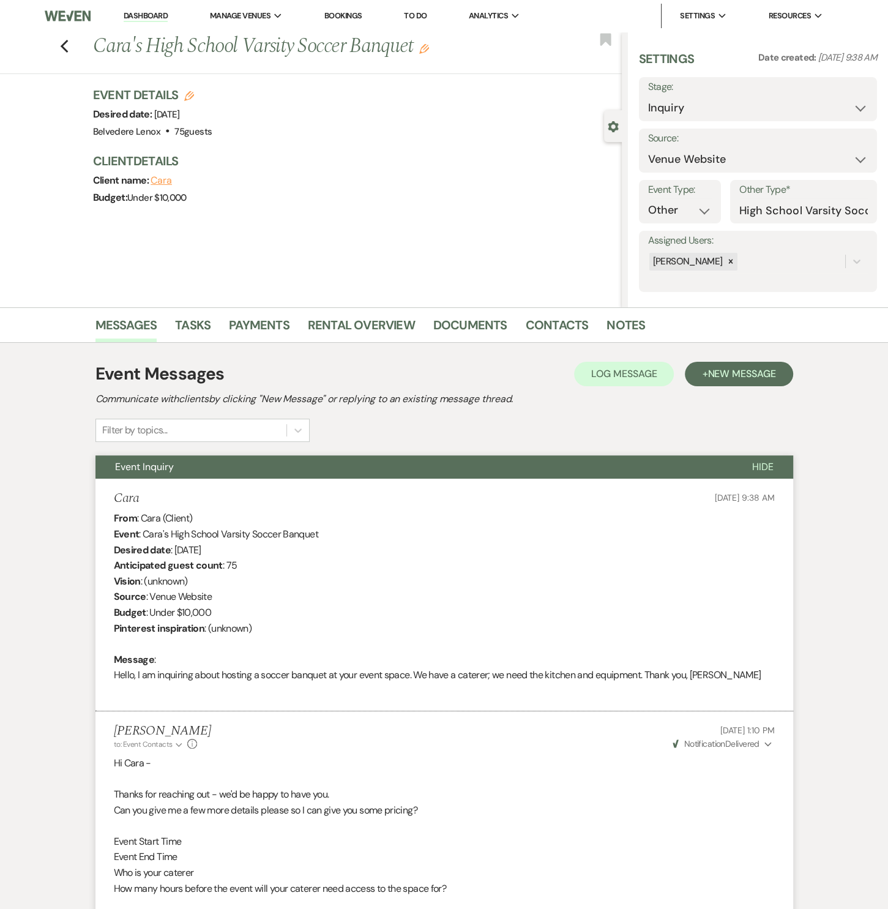
click at [74, 45] on div "Previous Cara's High School Varsity Soccer Banquet Edit Bookmark" at bounding box center [308, 53] width 628 height 42
click at [67, 48] on use "button" at bounding box center [64, 46] width 8 height 13
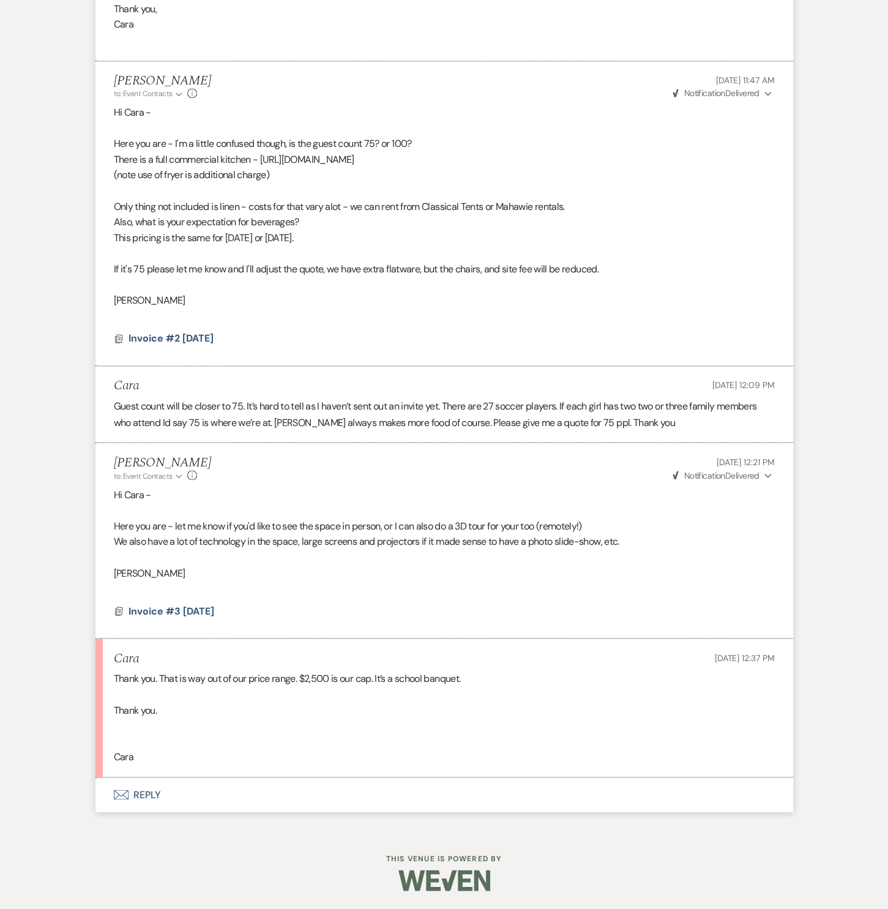
scroll to position [1425, 0]
click at [149, 799] on button "Envelope Reply" at bounding box center [445, 795] width 698 height 34
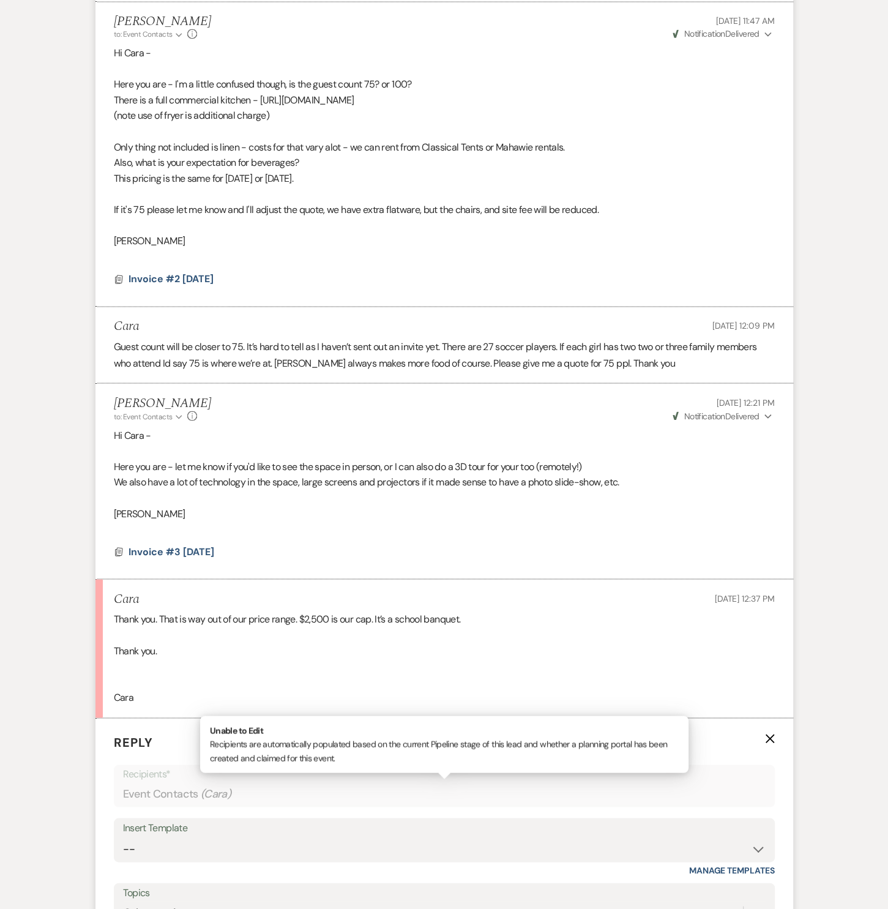
scroll to position [1766, 0]
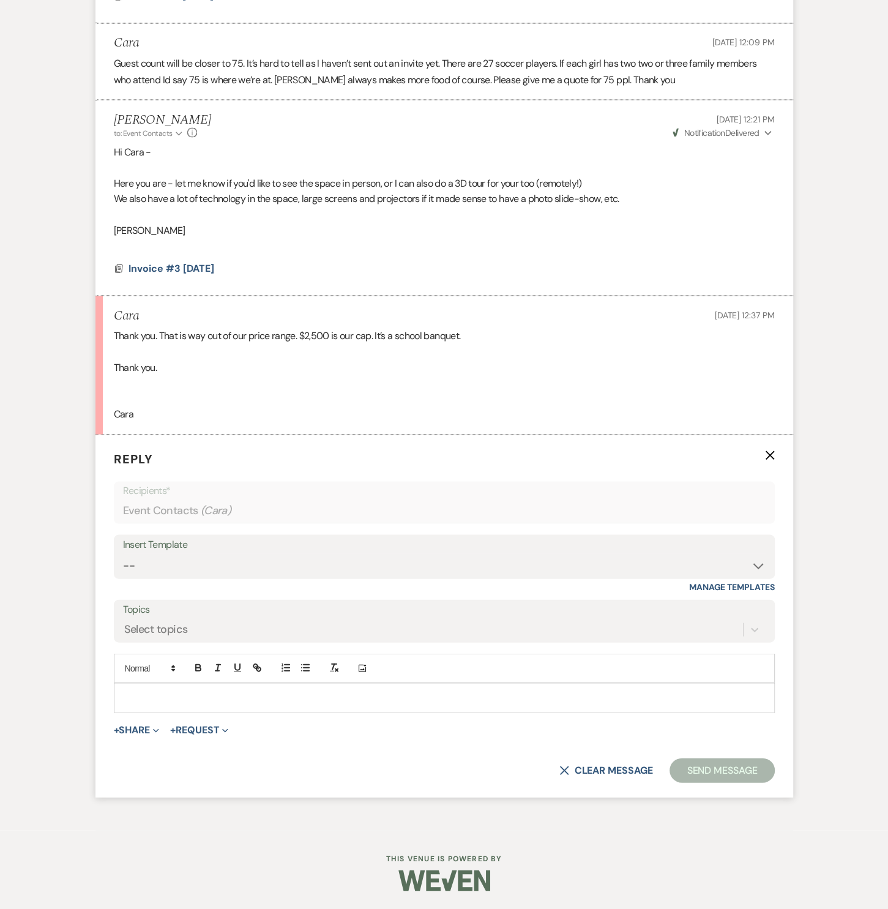
click at [173, 705] on div at bounding box center [444, 697] width 660 height 28
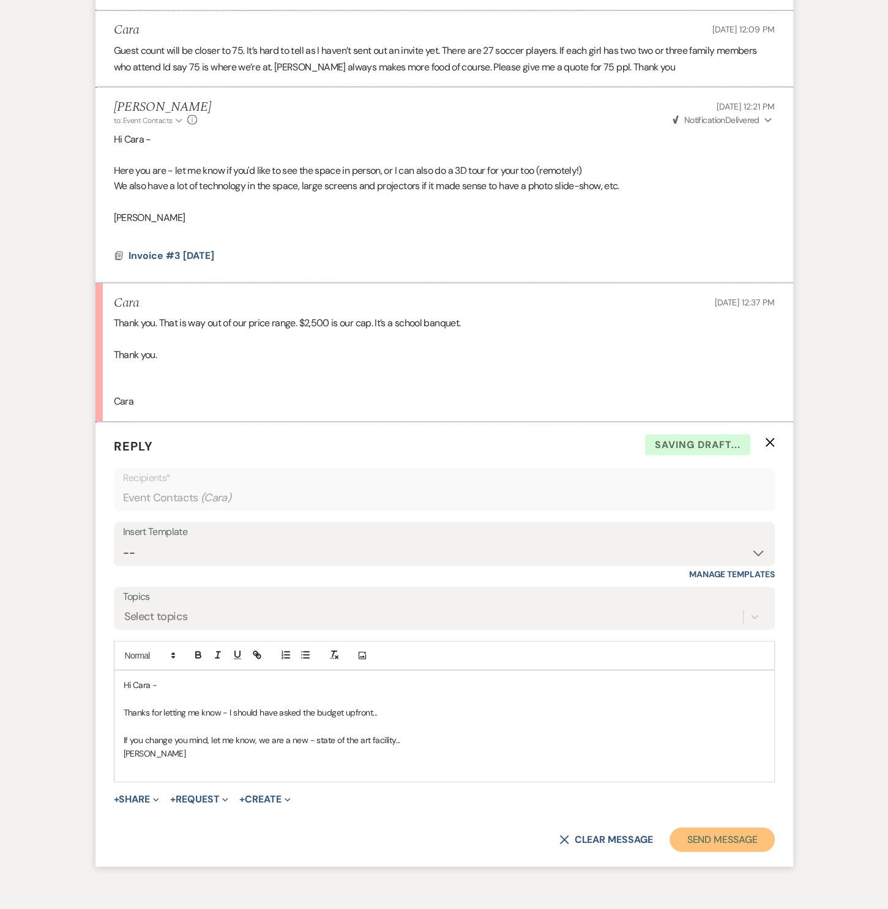
click at [707, 852] on button "Send Message" at bounding box center [722, 839] width 105 height 24
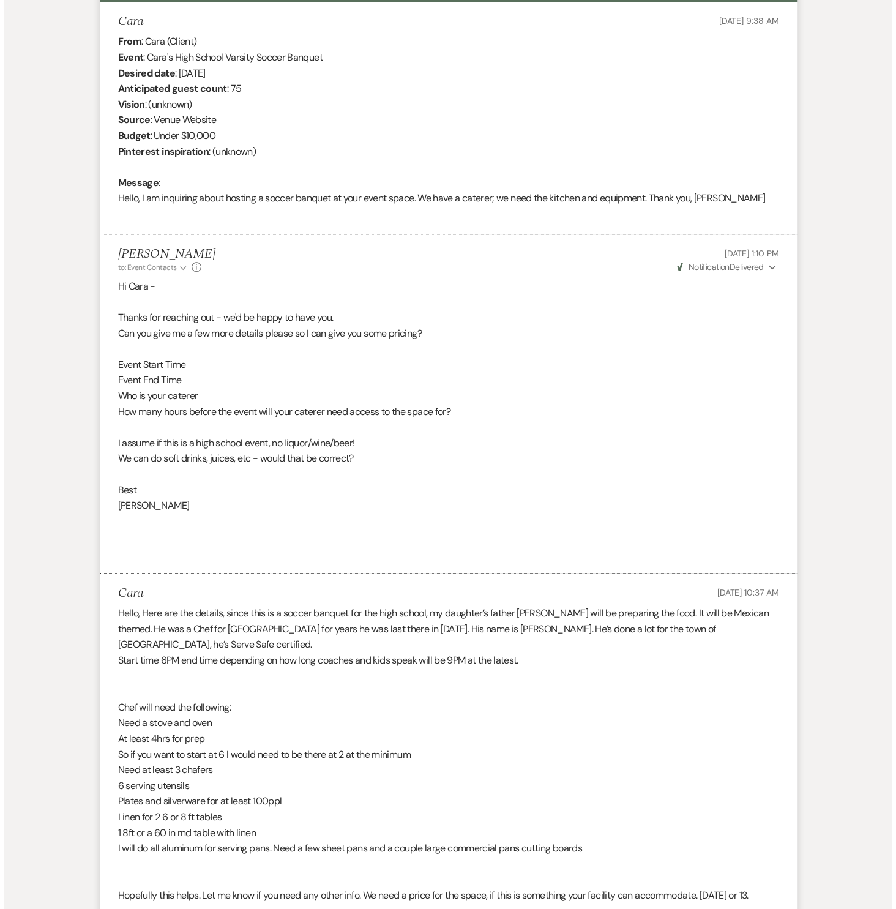
scroll to position [0, 0]
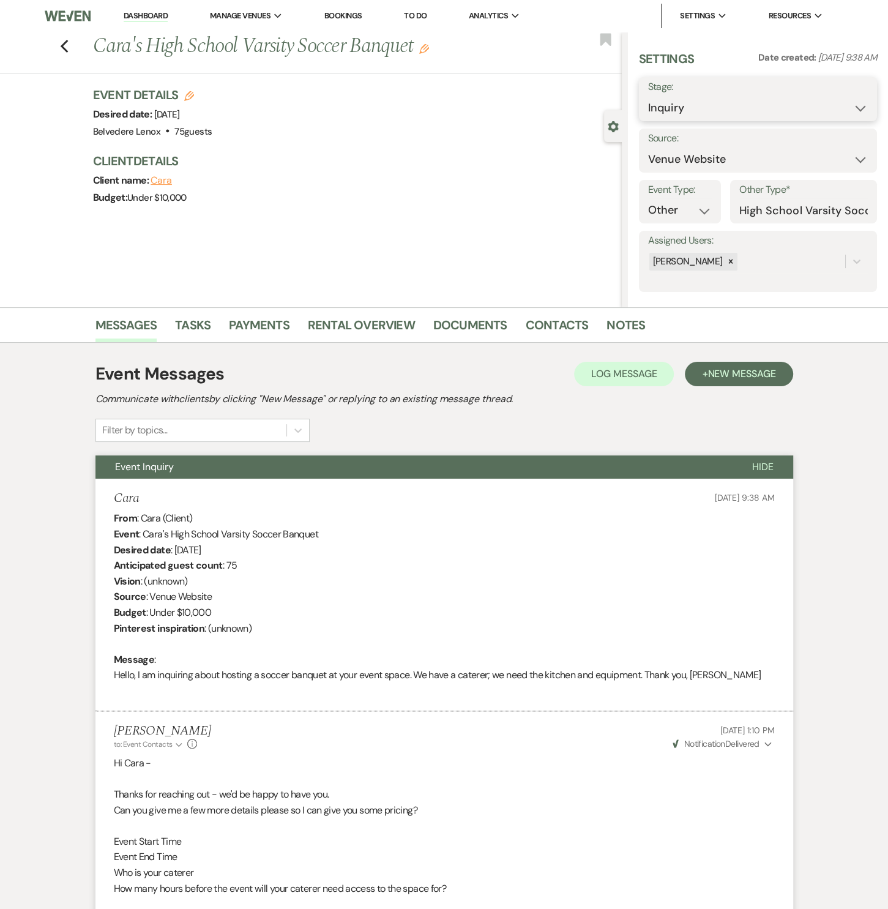
click at [708, 111] on select "Inquiry Follow Up Tour Requested Tour Confirmed Toured Proposal Sent Booked Lost" at bounding box center [758, 108] width 220 height 24
select select "8"
click at [648, 96] on select "Inquiry Follow Up Tour Requested Tour Confirmed Toured Proposal Sent Booked Lost" at bounding box center [758, 108] width 220 height 24
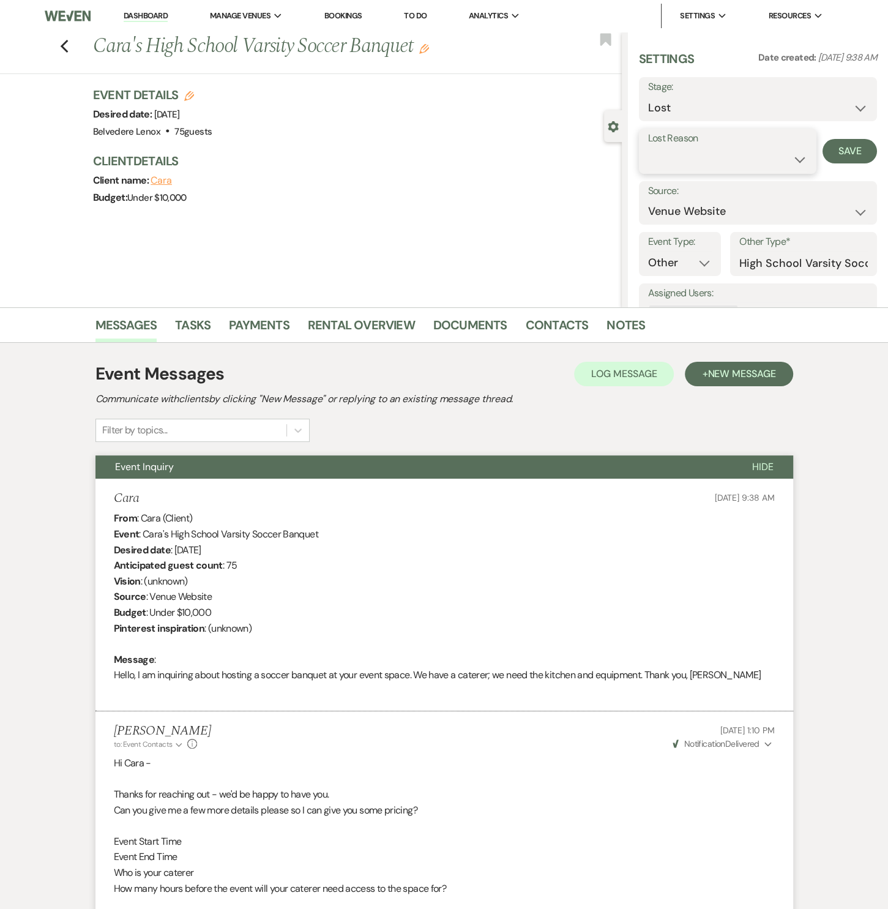
click at [732, 162] on select "Booked Elsewhere Budget Date Unavailable No Response Not a Good Match Capacity …" at bounding box center [728, 160] width 160 height 24
select select "7"
click at [648, 148] on select "Booked Elsewhere Budget Date Unavailable No Response Not a Good Match Capacity …" at bounding box center [728, 160] width 160 height 24
click at [823, 158] on button "Save" at bounding box center [850, 151] width 54 height 24
click at [69, 48] on icon "Previous" at bounding box center [64, 46] width 9 height 15
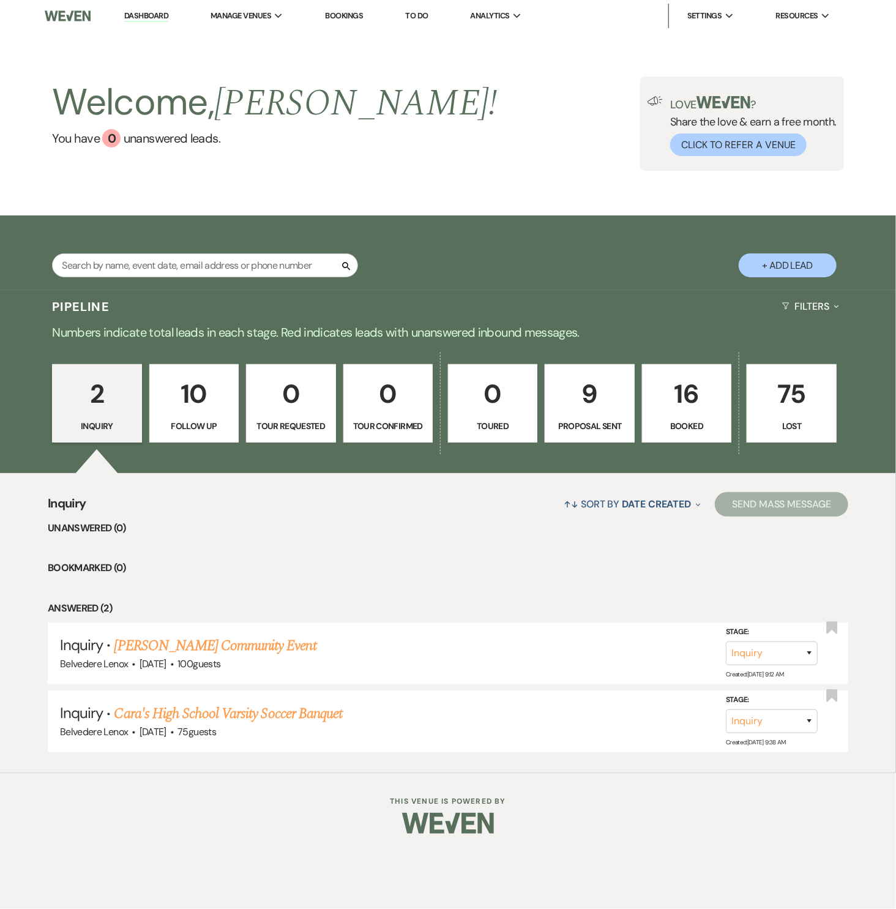
click at [689, 403] on p "16" at bounding box center [686, 393] width 73 height 41
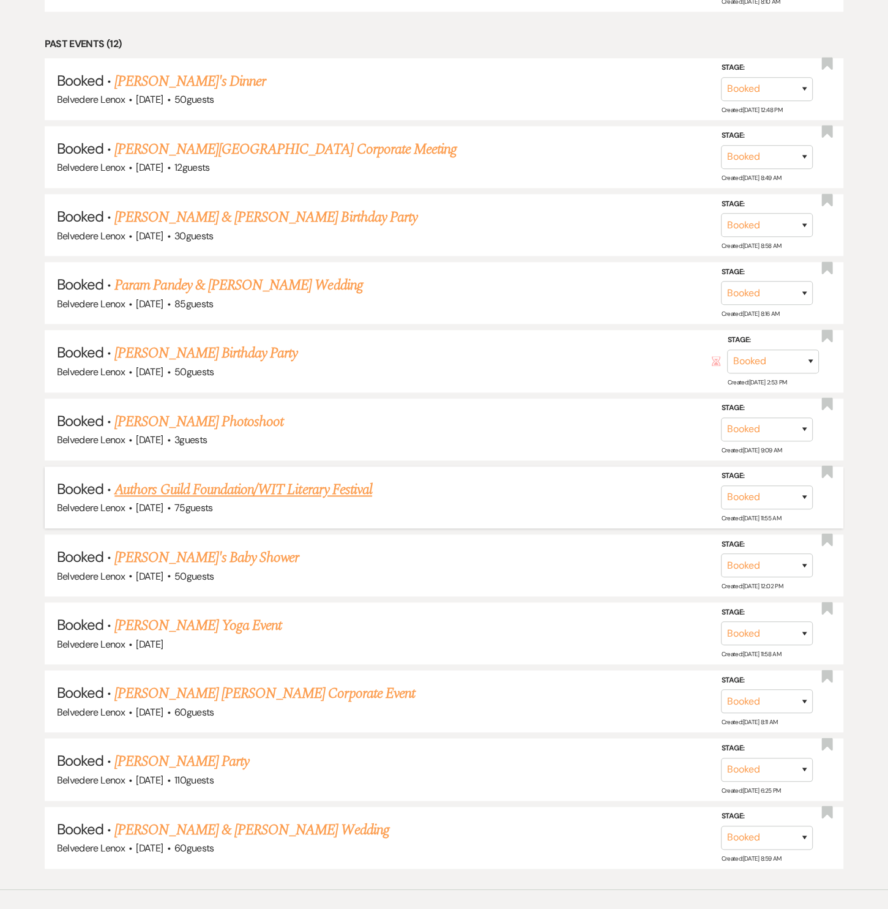
scroll to position [922, 0]
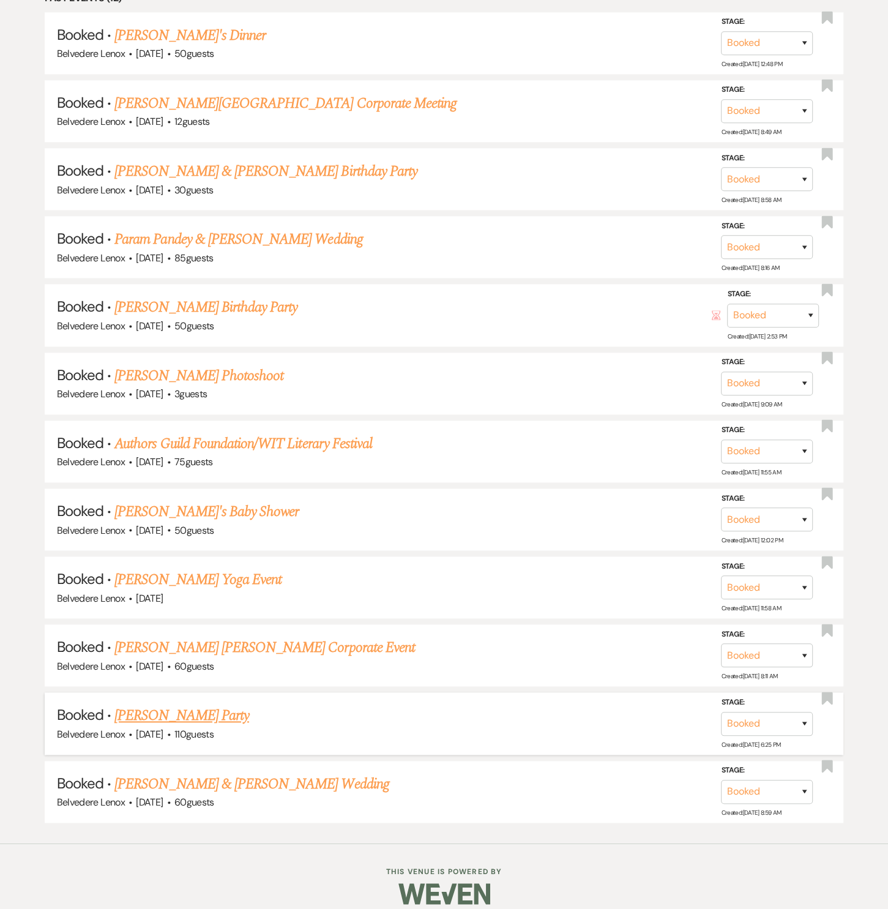
click at [210, 705] on link "ANDREW CARLOUGH's Party" at bounding box center [181, 716] width 135 height 22
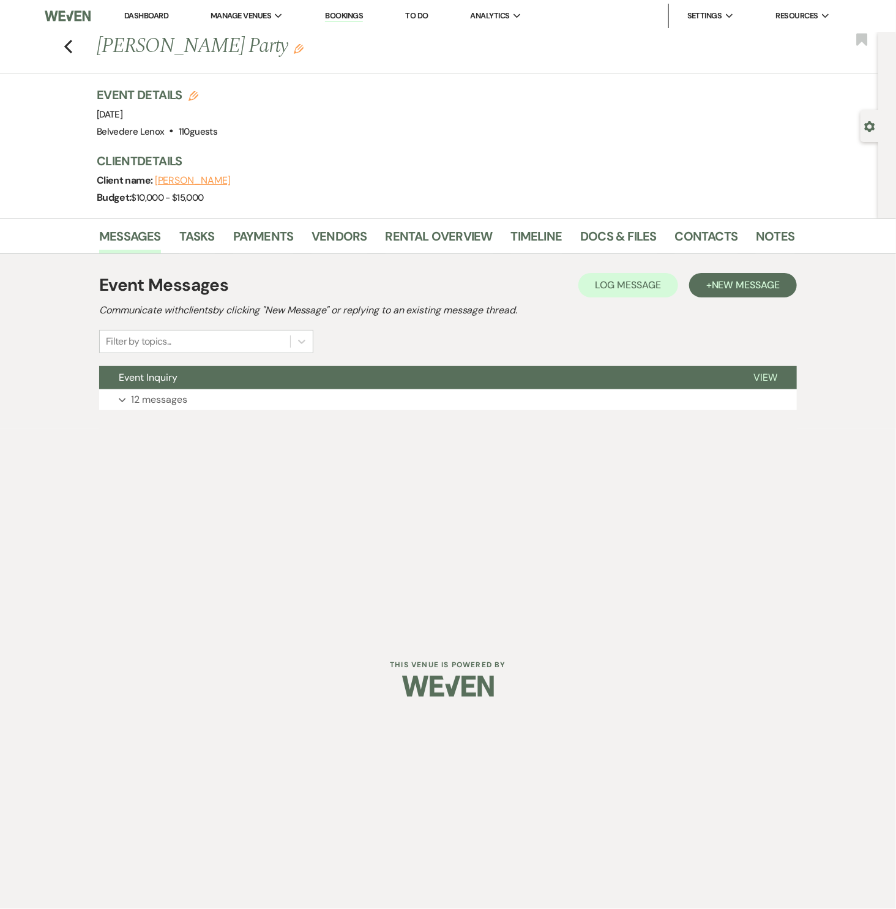
click at [195, 93] on use "button" at bounding box center [194, 96] width 10 height 10
select select "835"
select select "false"
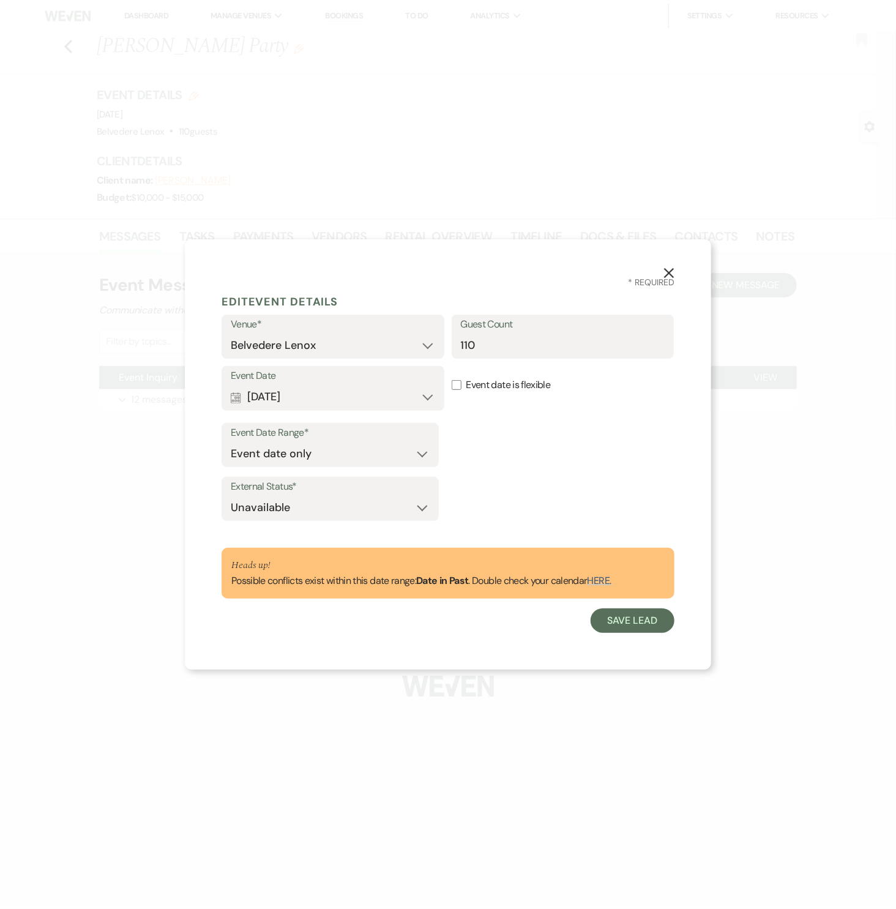
click at [668, 272] on use "button" at bounding box center [669, 273] width 10 height 10
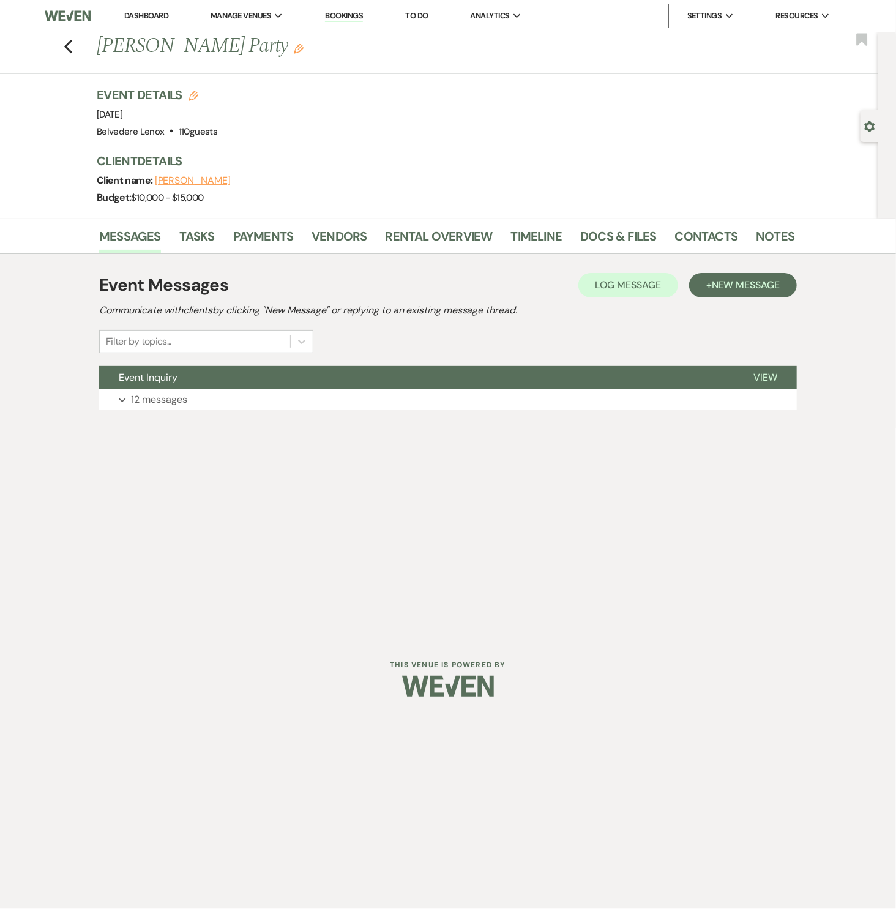
click at [304, 48] on icon "Edit" at bounding box center [299, 49] width 10 height 10
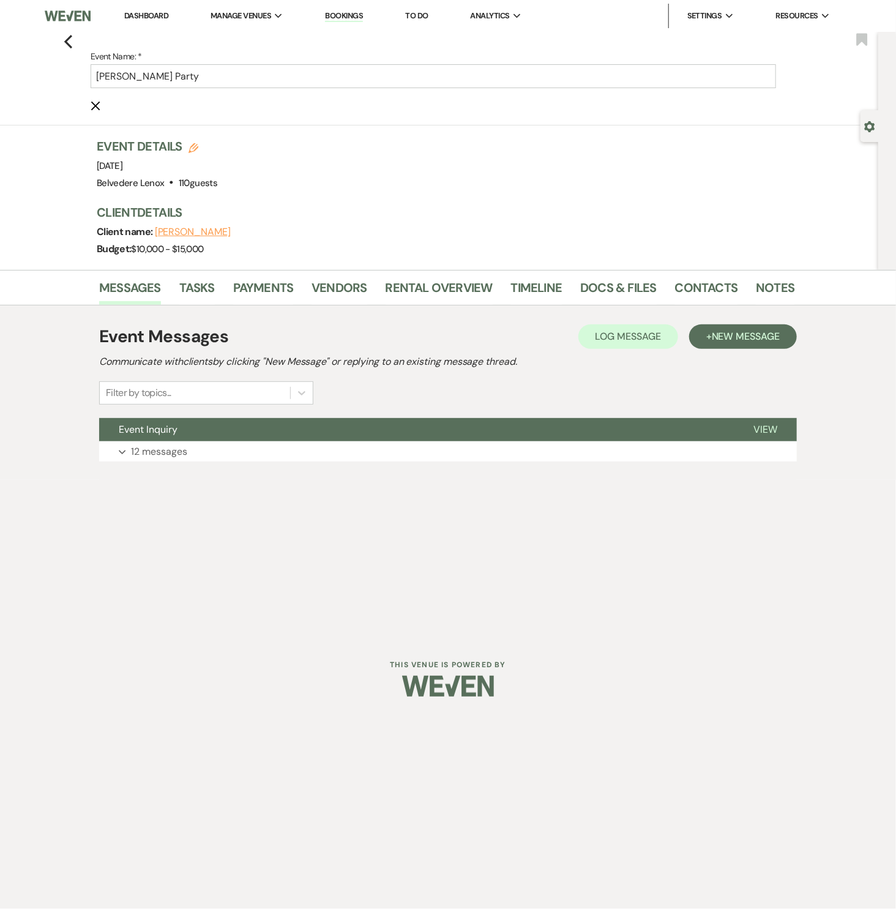
click at [100, 107] on form "Event Name: * ANDREW CARLOUGH's Party Cancel Edit" at bounding box center [434, 81] width 686 height 64
click at [94, 103] on icon "Cancel Edit" at bounding box center [96, 106] width 10 height 10
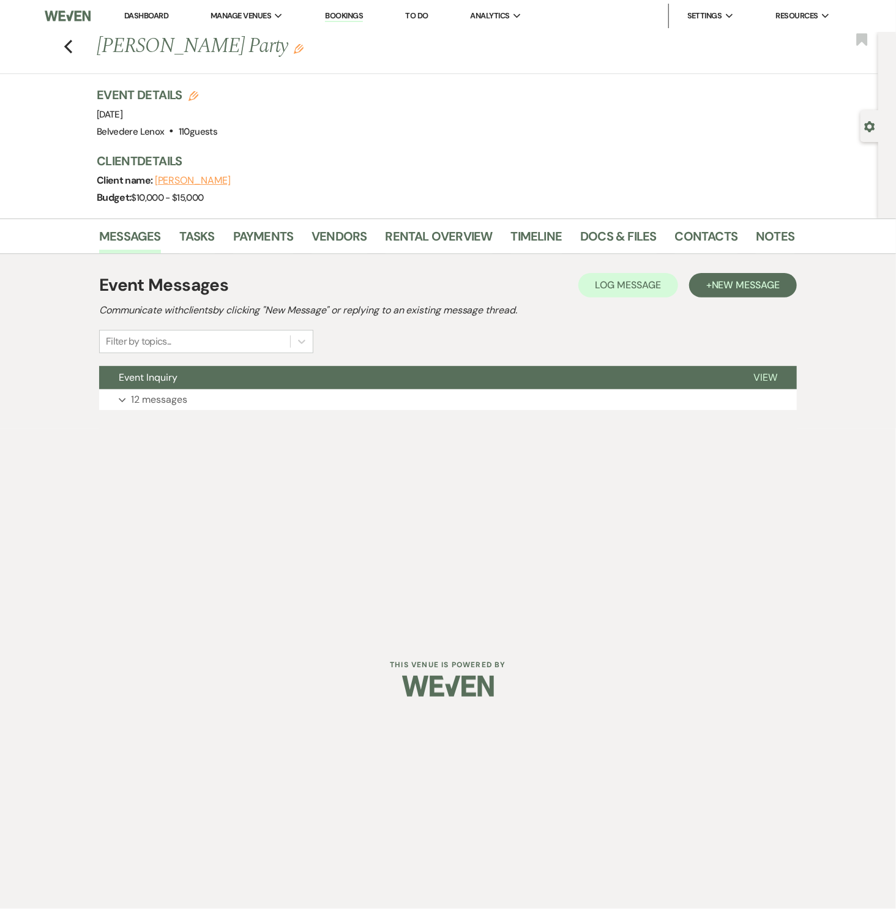
click at [212, 181] on button "ANDREW CARLOUGH" at bounding box center [193, 181] width 76 height 10
select select "1"
select select "text"
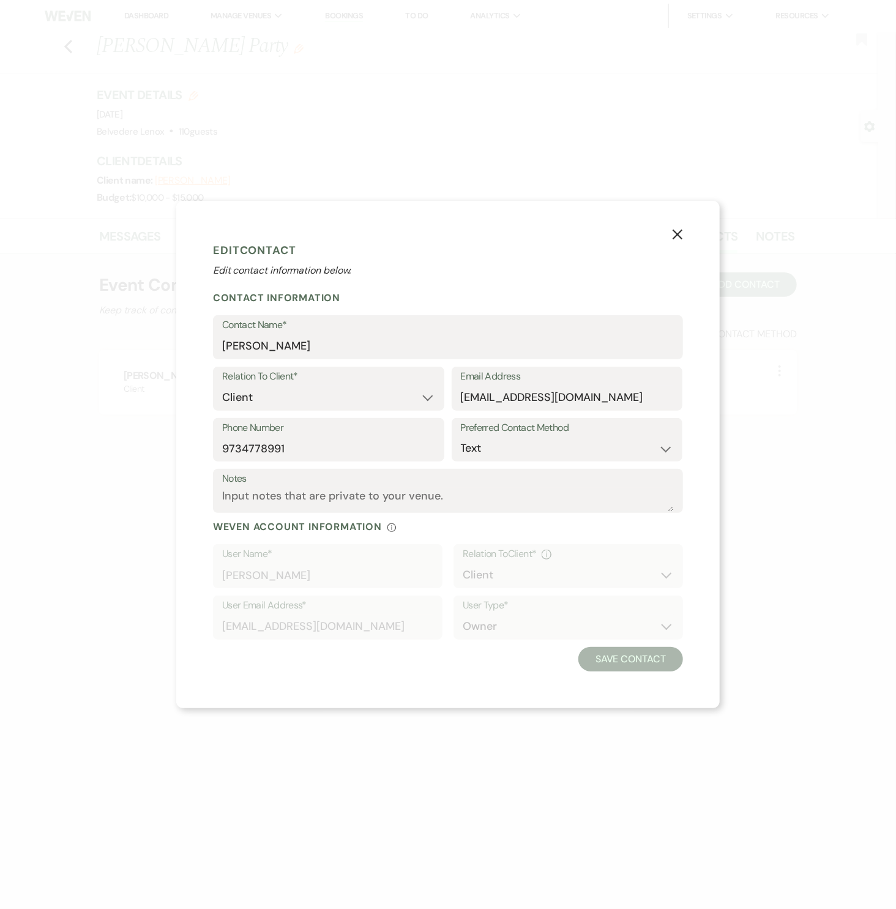
click at [677, 239] on icon "X" at bounding box center [677, 234] width 11 height 11
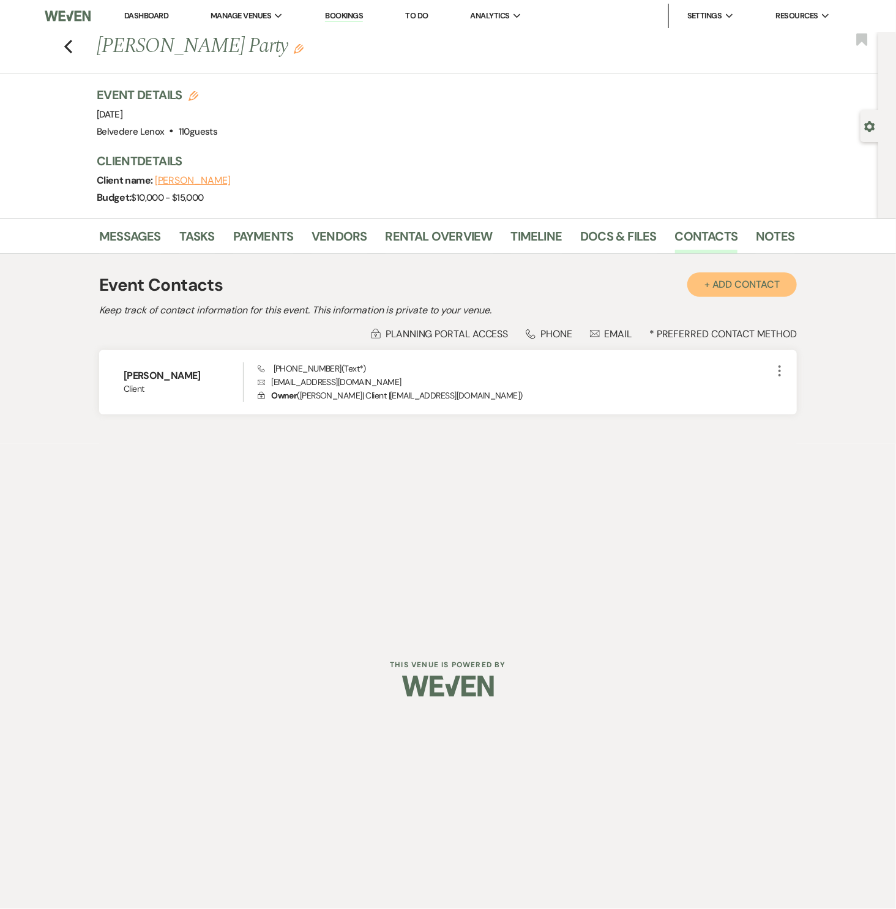
click at [738, 285] on button "+ Add Contact" at bounding box center [743, 284] width 110 height 24
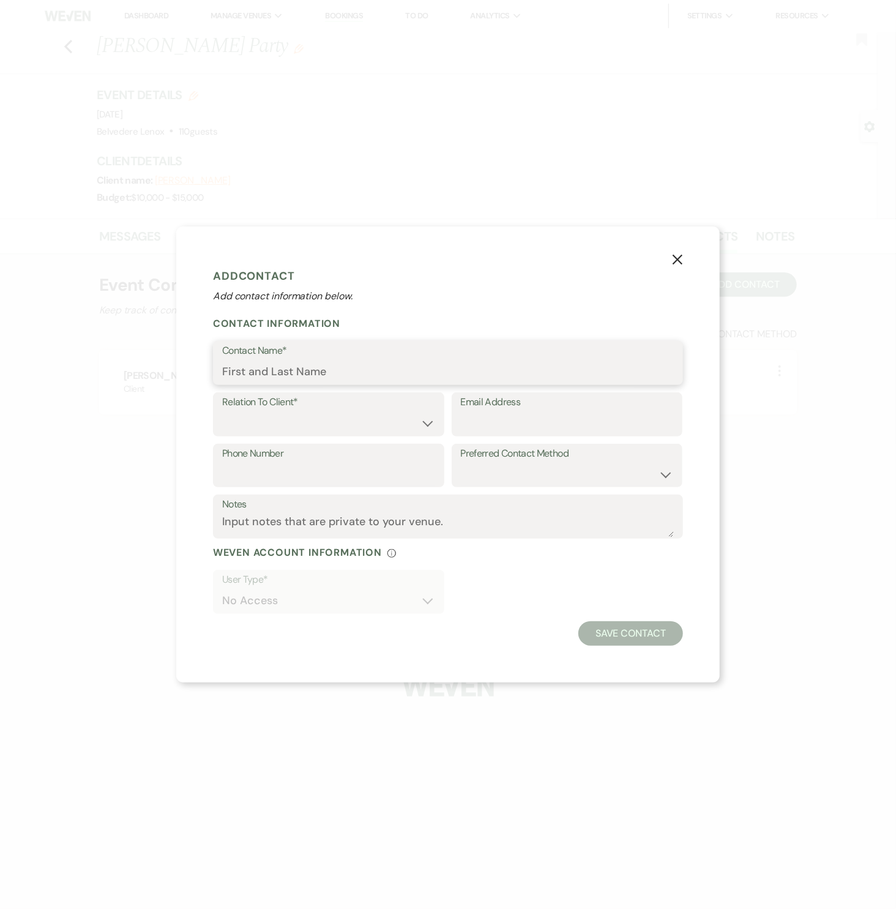
click at [277, 372] on input "Contact Name*" at bounding box center [448, 372] width 452 height 24
paste input "Stephanie Malove <stephmalove@me.com>"
drag, startPoint x: 441, startPoint y: 371, endPoint x: 325, endPoint y: 374, distance: 116.4
click at [325, 374] on input "Stephanie Malove <stephmalove@me.com>" at bounding box center [448, 372] width 452 height 24
type input "Stephanie Malove <>"
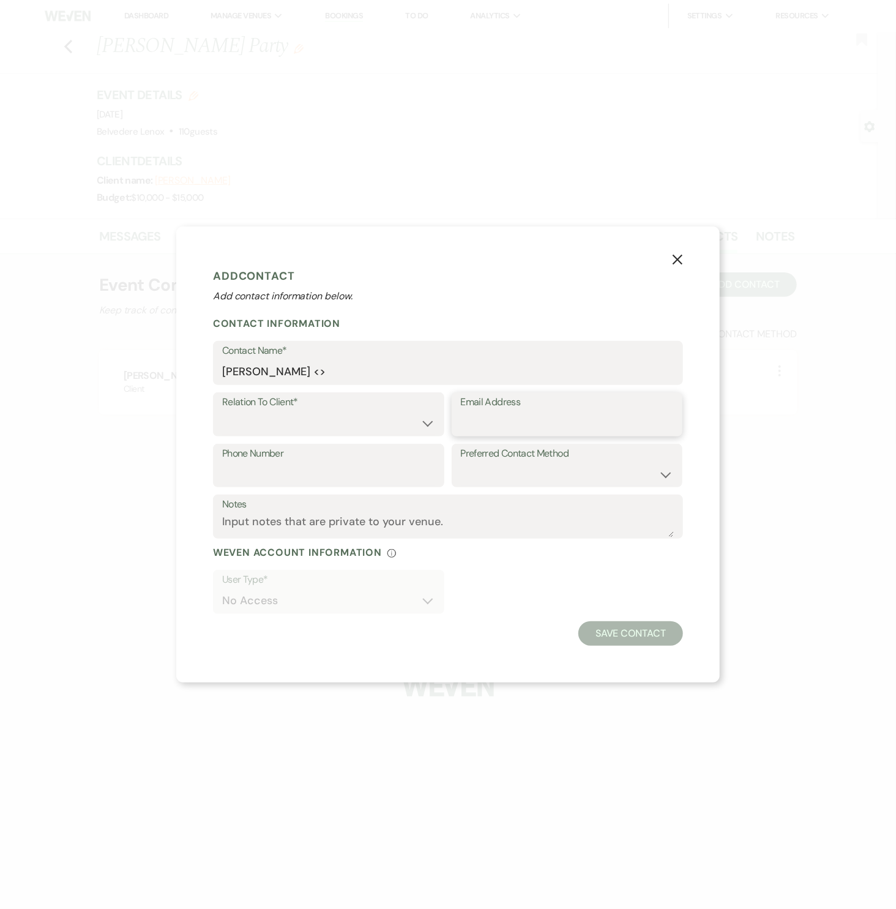
click at [513, 413] on input "Email Address" at bounding box center [567, 423] width 213 height 24
paste input "stephmalove@me.com"
type input "stephmalove@me.com"
click at [382, 372] on input "Stephanie Malove <>" at bounding box center [448, 372] width 452 height 24
type input "Stephanie Malove"
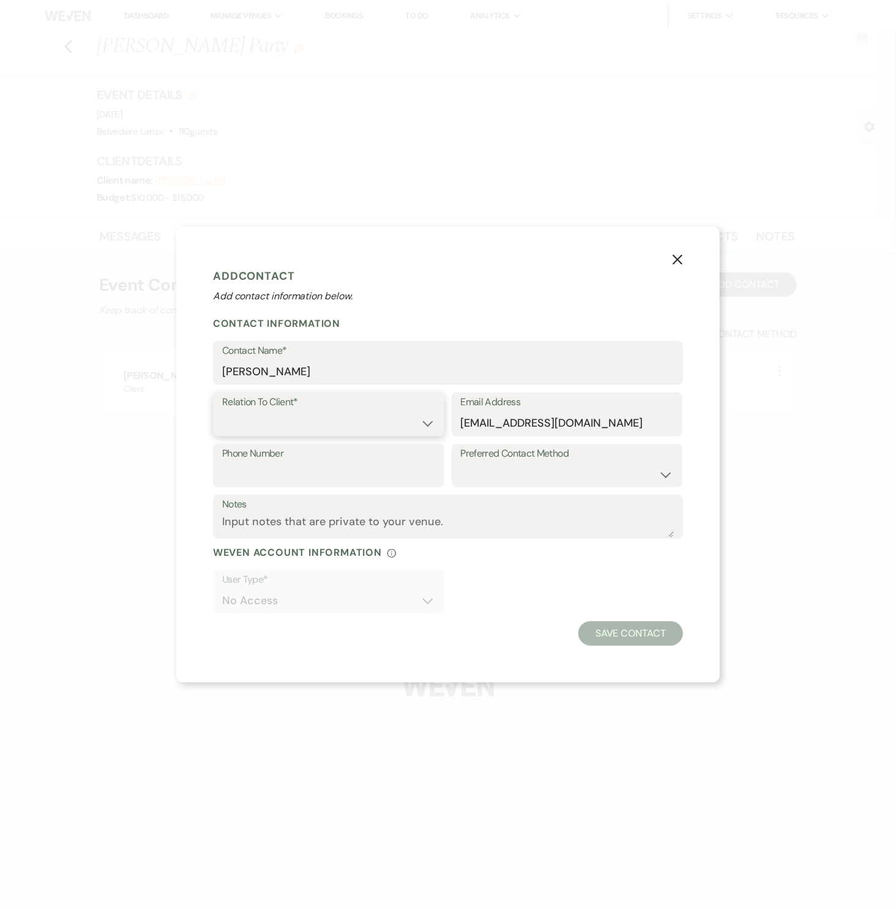
click at [323, 420] on select "Client Event Planner Parent of Client Family Member Friend Other" at bounding box center [328, 423] width 213 height 24
select select "1"
click at [222, 411] on select "Client Event Planner Parent of Client Family Member Friend Other" at bounding box center [328, 423] width 213 height 24
click at [627, 635] on button "Save Contact" at bounding box center [631, 633] width 105 height 24
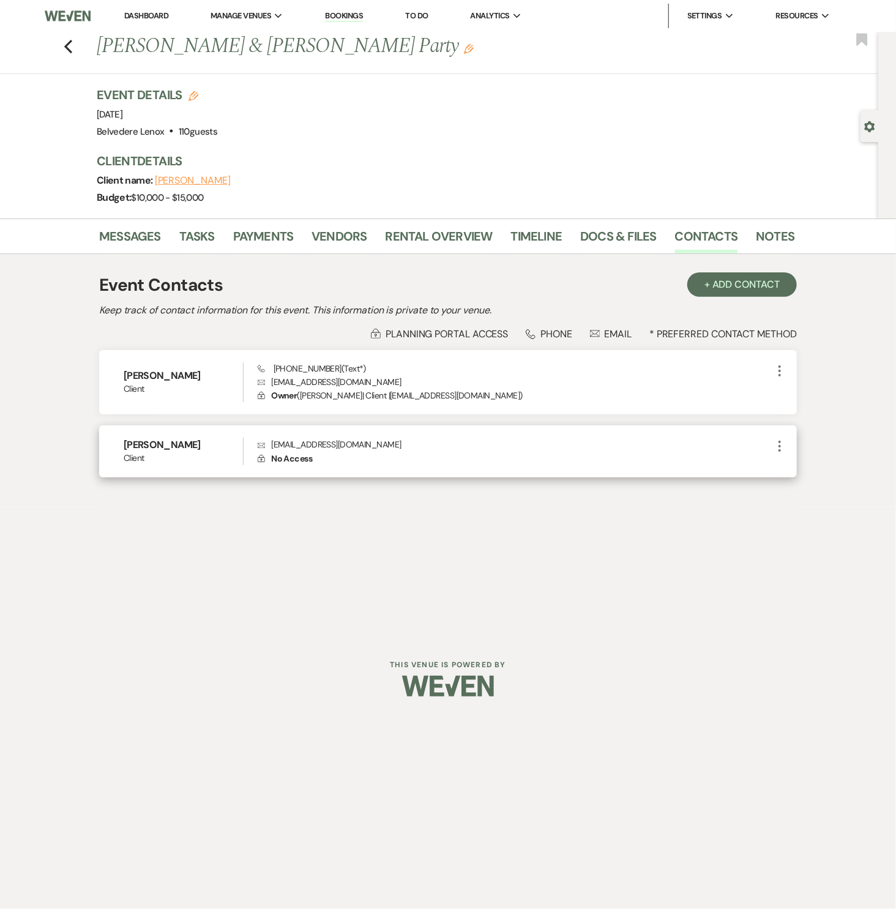
click at [774, 446] on icon "More" at bounding box center [780, 446] width 15 height 15
click at [787, 467] on icon "Pencil" at bounding box center [792, 470] width 10 height 10
select select "1"
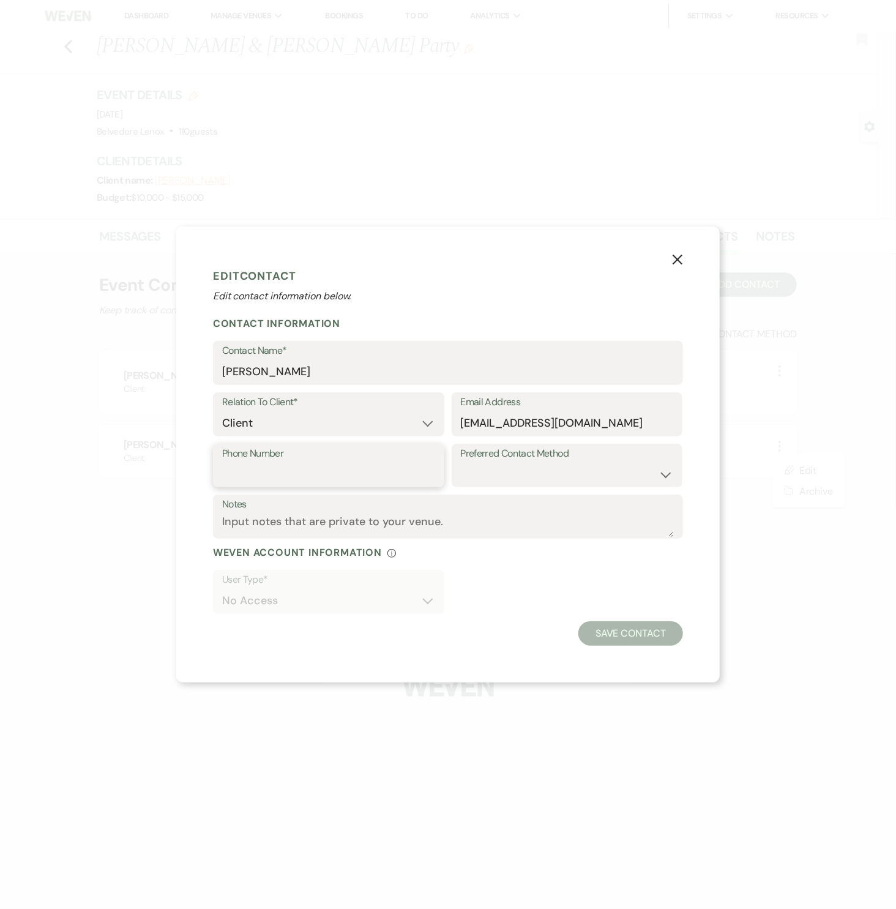
click at [282, 471] on input "Phone Number" at bounding box center [328, 474] width 213 height 24
paste input "954-254-0813"
type input "954-254-0813"
click at [638, 630] on button "Save Contact" at bounding box center [631, 633] width 105 height 24
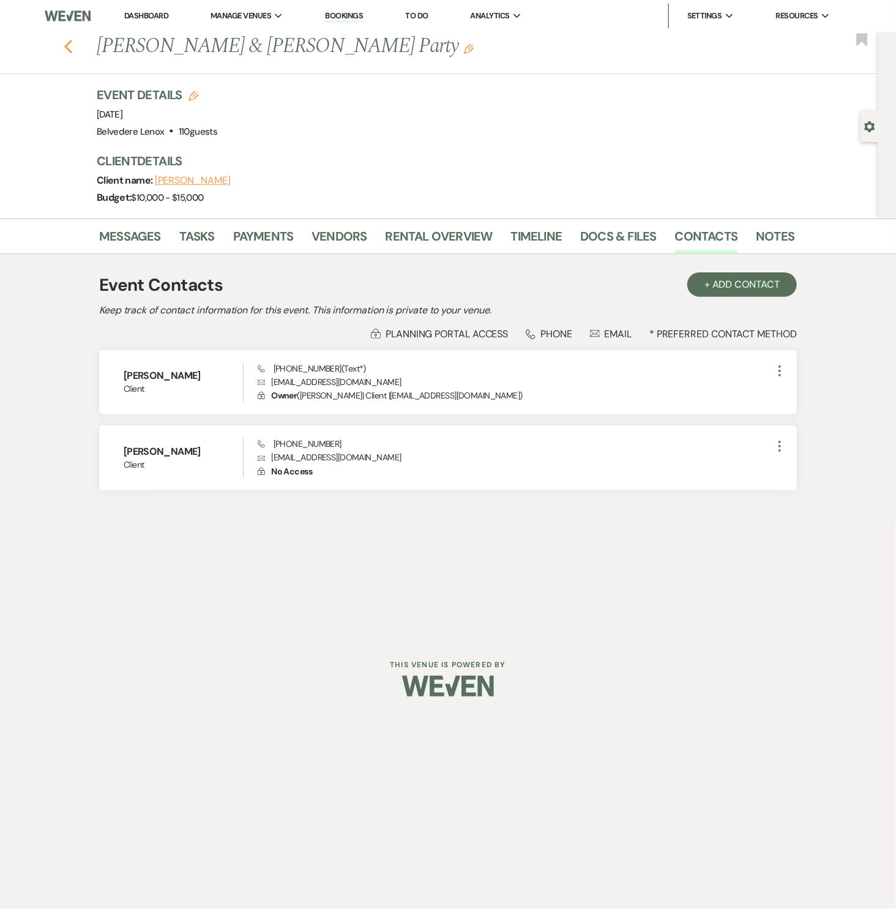
click at [67, 47] on use "button" at bounding box center [68, 46] width 8 height 13
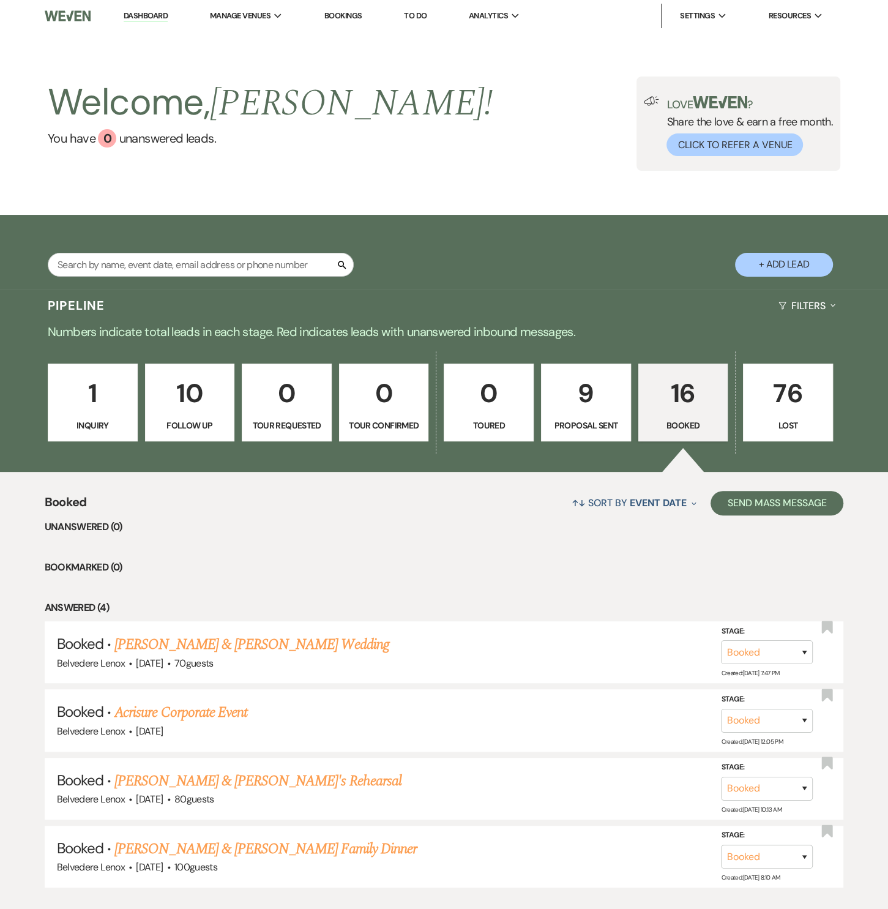
click at [97, 380] on p "1" at bounding box center [93, 393] width 74 height 41
